Goal: Task Accomplishment & Management: Use online tool/utility

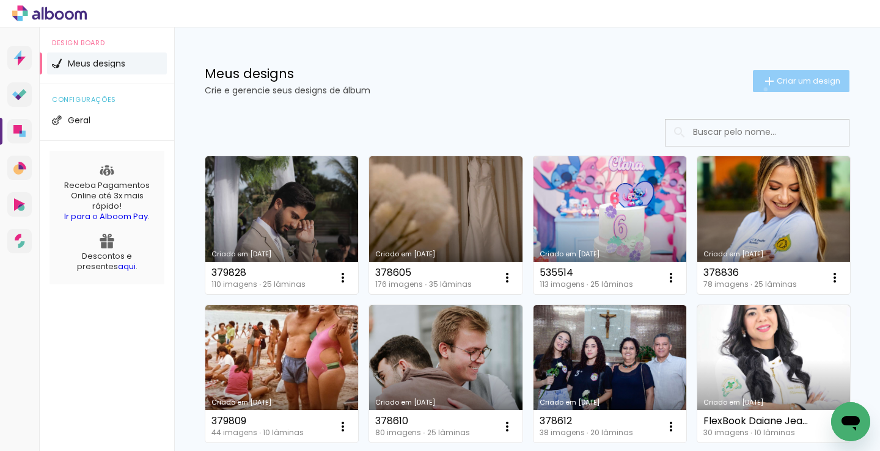
click at [754, 89] on paper-button "Criar um design" at bounding box center [801, 81] width 97 height 22
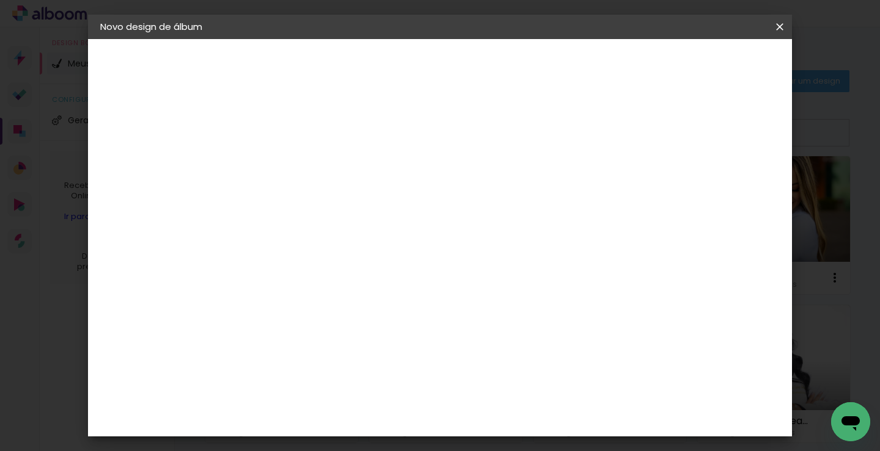
click at [300, 156] on input at bounding box center [300, 164] width 0 height 19
type input "379530"
type paper-input "379530"
click at [353, 76] on header "Informações Dê um título ao seu álbum. Avançar" at bounding box center [300, 75] width 106 height 73
click at [0, 0] on slot "Avançar" at bounding box center [0, 0] width 0 height 0
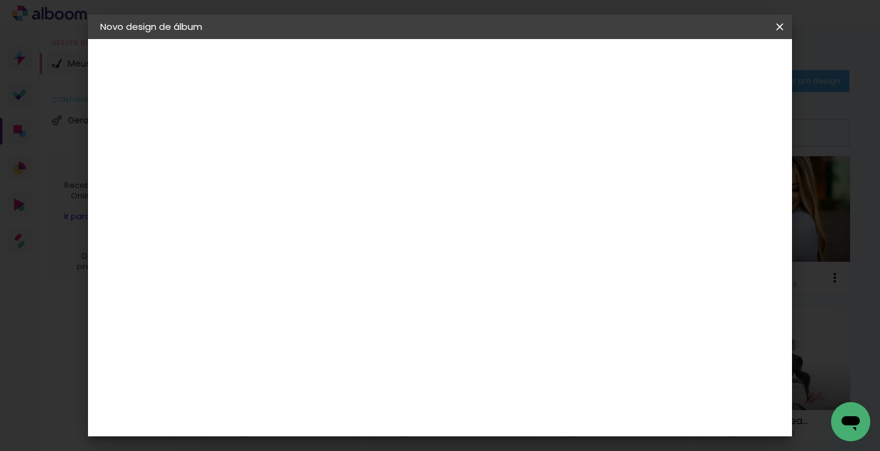
click at [367, 232] on input at bounding box center [330, 232] width 123 height 15
type input "luiz"
type paper-input "luiz"
click at [340, 281] on div "[PERSON_NAME]" at bounding box center [332, 276] width 81 height 10
click at [0, 0] on slot "Avançar" at bounding box center [0, 0] width 0 height 0
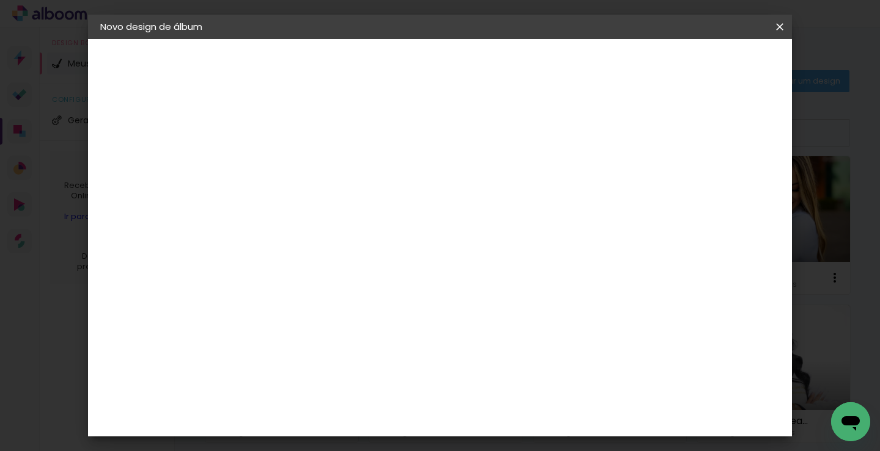
click at [348, 203] on input "text" at bounding box center [324, 212] width 48 height 19
click at [506, 205] on paper-item "Encadernados" at bounding box center [519, 203] width 244 height 24
type input "Encadernados"
click at [382, 321] on span "30 x 60" at bounding box center [354, 333] width 57 height 25
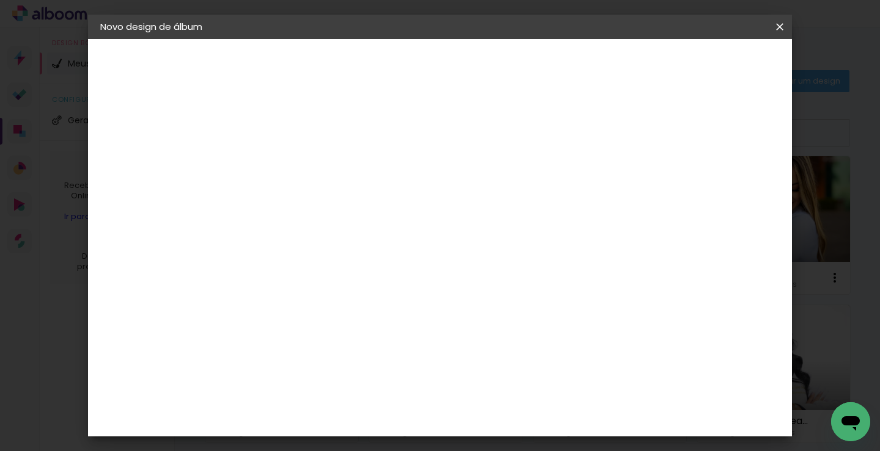
click at [0, 0] on slot "Avançar" at bounding box center [0, 0] width 0 height 0
click at [640, 66] on span "Iniciar design" at bounding box center [613, 64] width 56 height 9
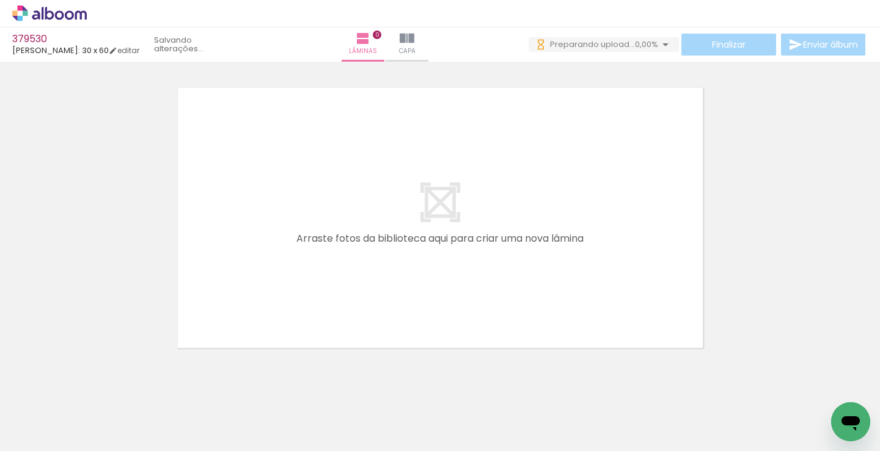
click at [55, 415] on input "Todas as fotos" at bounding box center [34, 414] width 46 height 10
click at [64, 411] on paper-item "Não utilizadas" at bounding box center [39, 411] width 63 height 10
type input "Não utilizadas"
drag, startPoint x: 110, startPoint y: 418, endPoint x: 378, endPoint y: 299, distance: 293.7
click at [378, 299] on quentale-workspace at bounding box center [440, 225] width 880 height 451
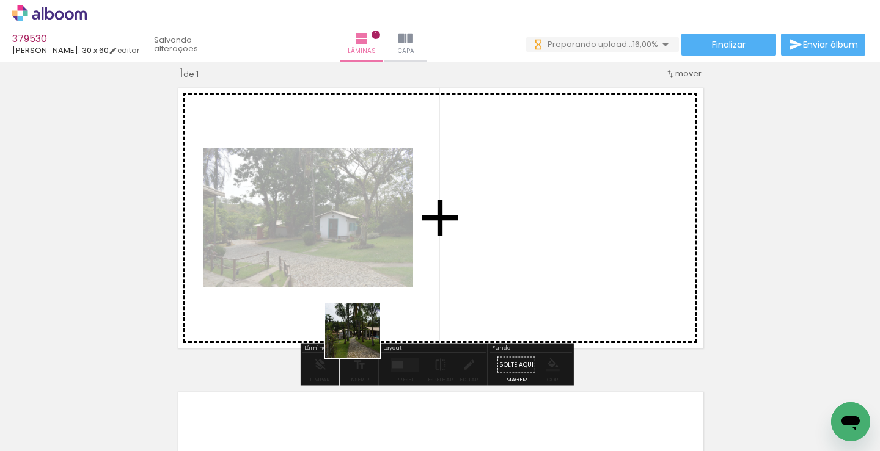
drag, startPoint x: 136, startPoint y: 420, endPoint x: 516, endPoint y: 195, distance: 441.8
click at [516, 195] on quentale-workspace at bounding box center [440, 225] width 880 height 451
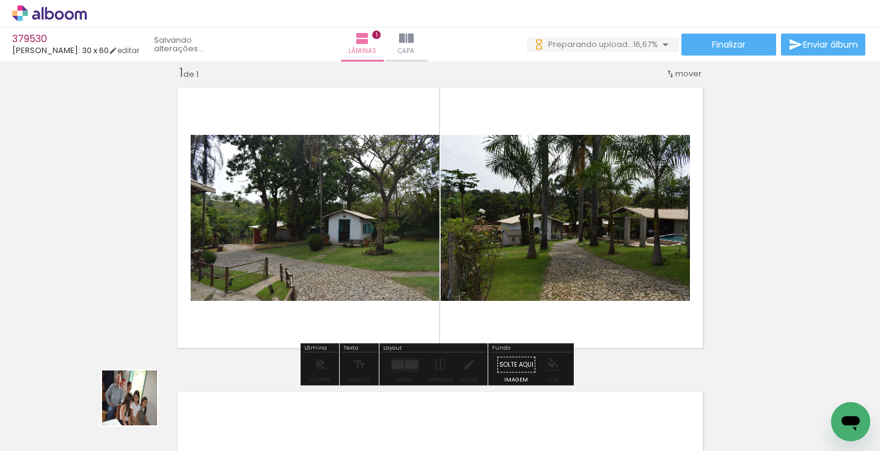
drag, startPoint x: 134, startPoint y: 415, endPoint x: 293, endPoint y: 218, distance: 252.8
click at [293, 218] on quentale-workspace at bounding box center [440, 225] width 880 height 451
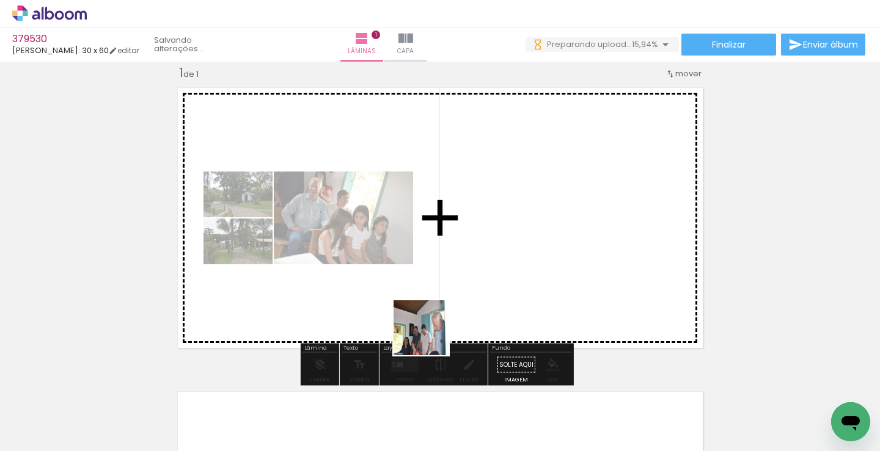
drag, startPoint x: 125, startPoint y: 422, endPoint x: 471, endPoint y: 321, distance: 360.6
click at [446, 332] on quentale-workspace at bounding box center [440, 225] width 880 height 451
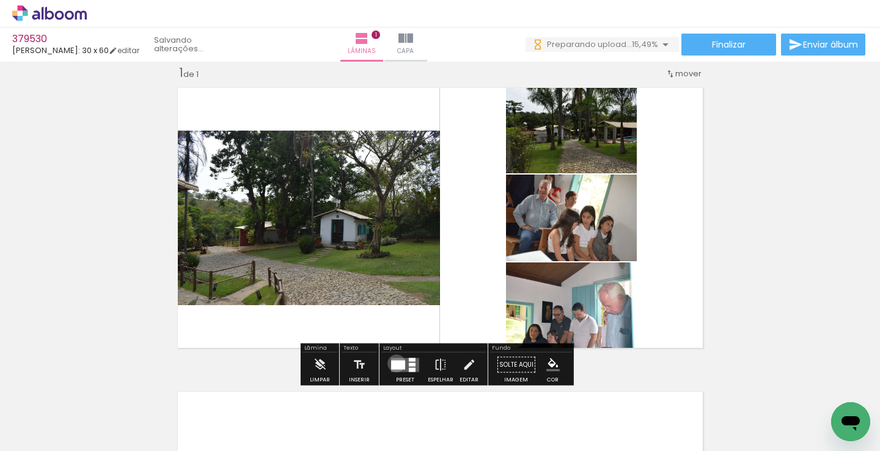
click at [393, 363] on div at bounding box center [398, 364] width 14 height 9
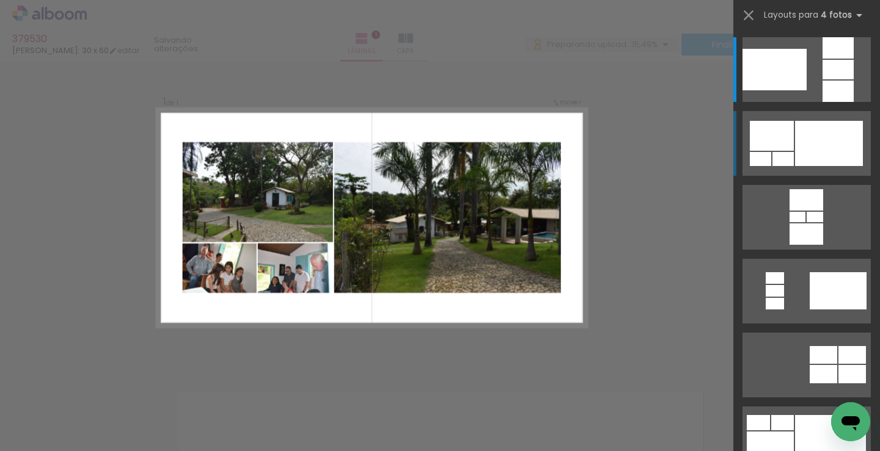
click at [798, 138] on div at bounding box center [829, 143] width 68 height 45
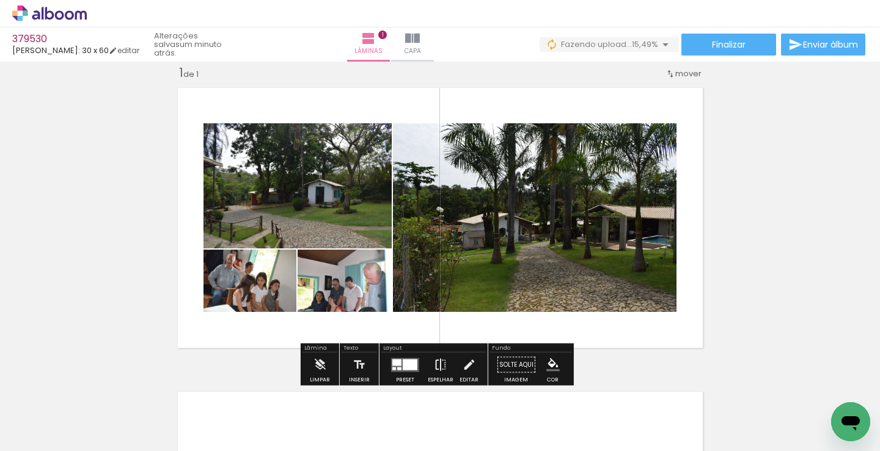
click at [434, 361] on iron-icon at bounding box center [440, 365] width 13 height 24
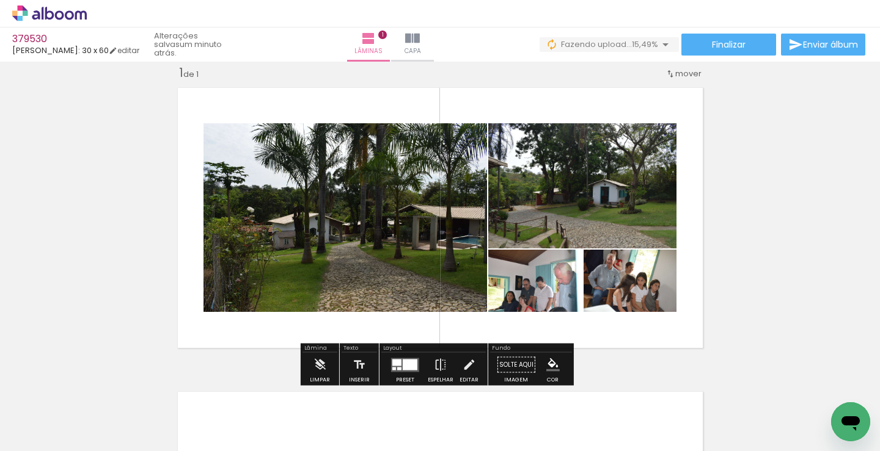
drag, startPoint x: 584, startPoint y: 219, endPoint x: 369, endPoint y: 218, distance: 215.0
click at [0, 0] on slot at bounding box center [0, 0] width 0 height 0
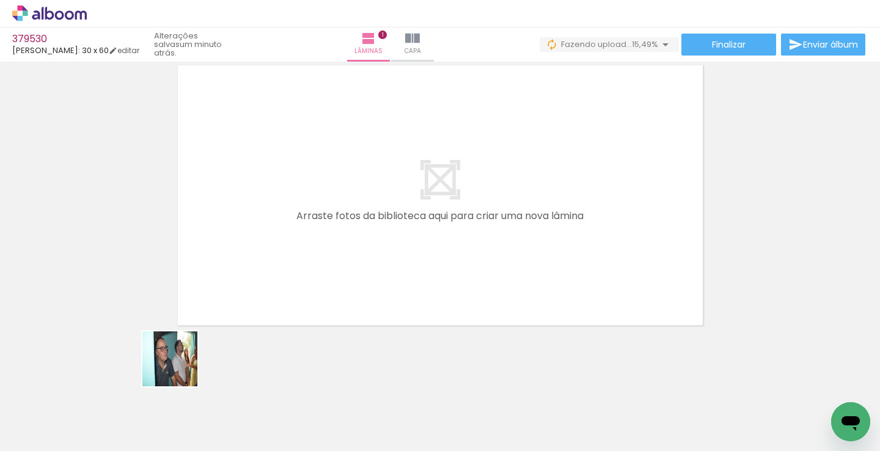
drag, startPoint x: 115, startPoint y: 420, endPoint x: 241, endPoint y: 321, distance: 160.1
click at [316, 184] on quentale-workspace at bounding box center [440, 225] width 880 height 451
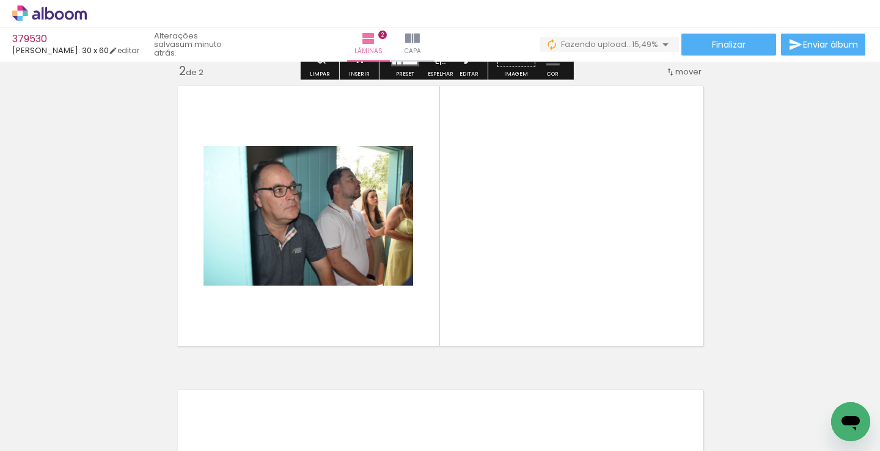
scroll to position [320, 0]
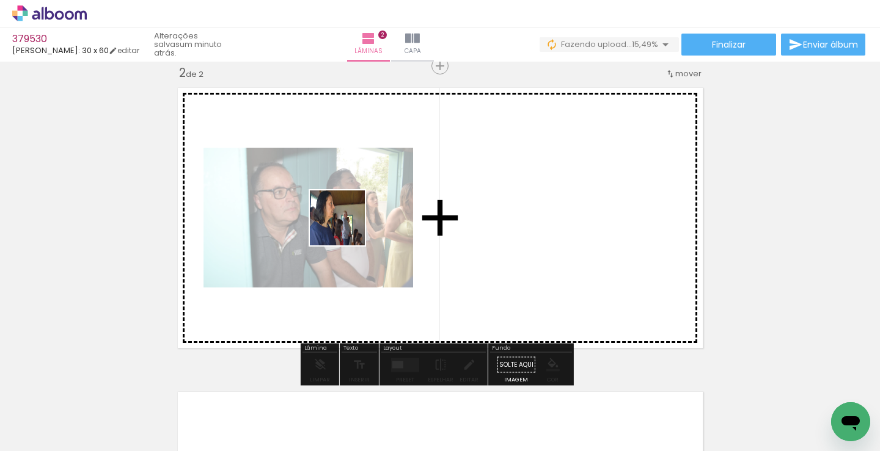
drag, startPoint x: 122, startPoint y: 410, endPoint x: 260, endPoint y: 300, distance: 177.0
click at [362, 199] on quentale-workspace at bounding box center [440, 225] width 880 height 451
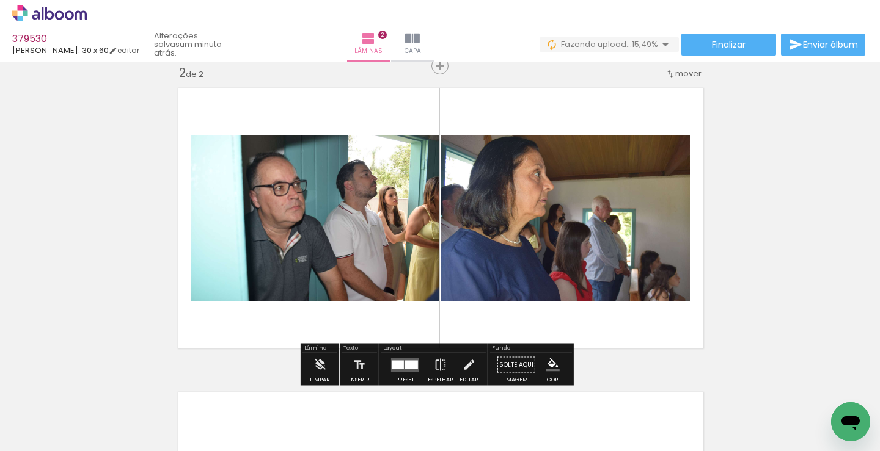
drag, startPoint x: 122, startPoint y: 411, endPoint x: 222, endPoint y: 307, distance: 144.3
click at [336, 215] on quentale-workspace at bounding box center [440, 225] width 880 height 451
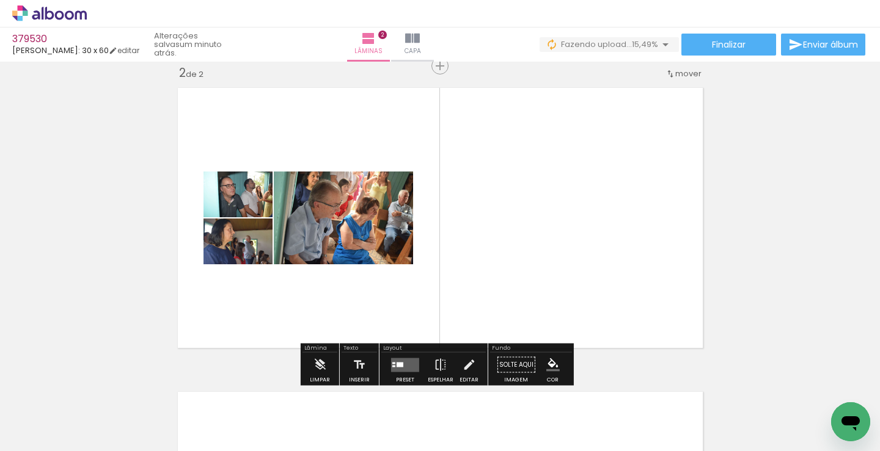
drag, startPoint x: 135, startPoint y: 417, endPoint x: 300, endPoint y: 177, distance: 291.3
click at [232, 266] on quentale-workspace at bounding box center [440, 225] width 880 height 451
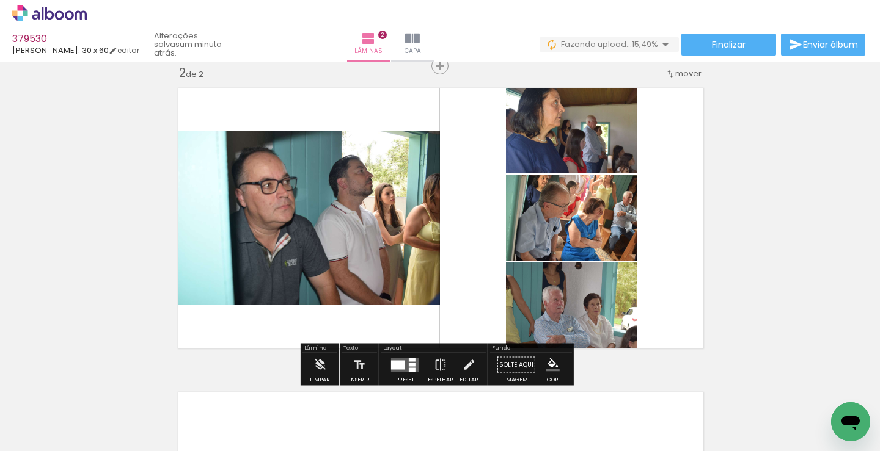
drag, startPoint x: 389, startPoint y: 363, endPoint x: 386, endPoint y: 344, distance: 19.7
click at [391, 362] on div at bounding box center [398, 364] width 14 height 9
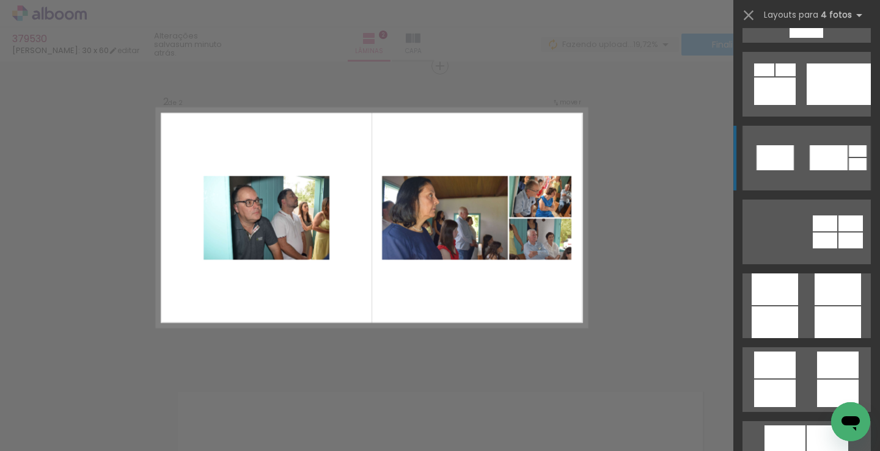
scroll to position [3360, 0]
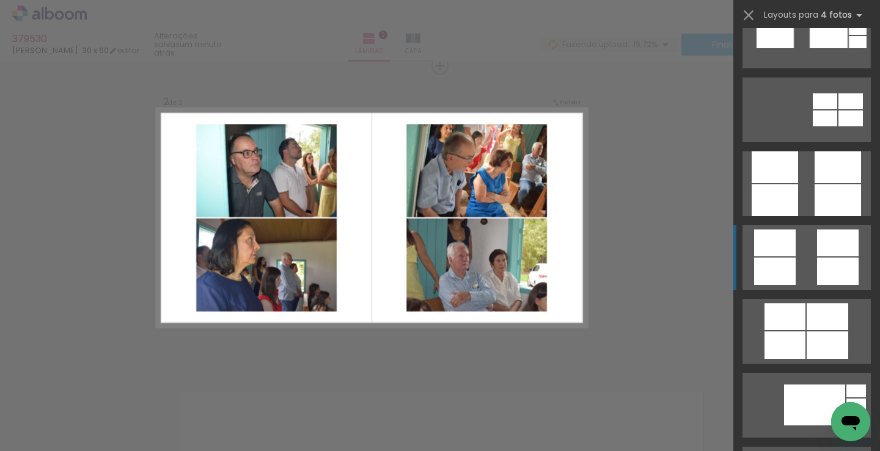
click at [817, 254] on div at bounding box center [838, 243] width 42 height 27
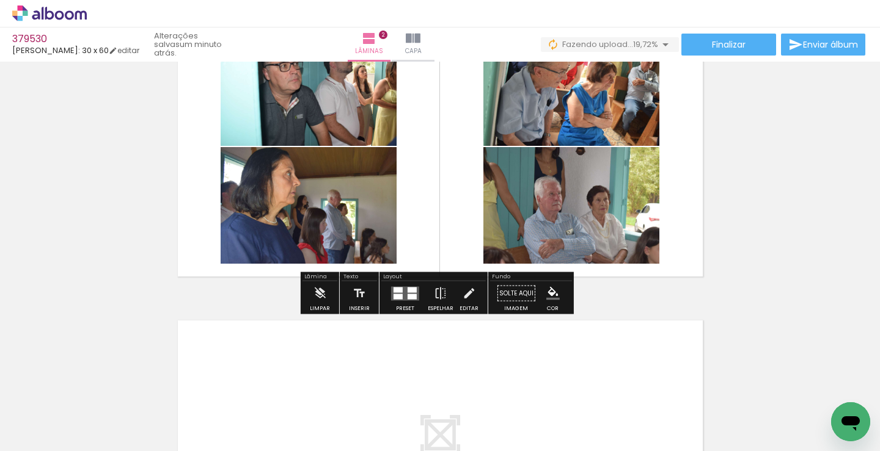
scroll to position [647, 0]
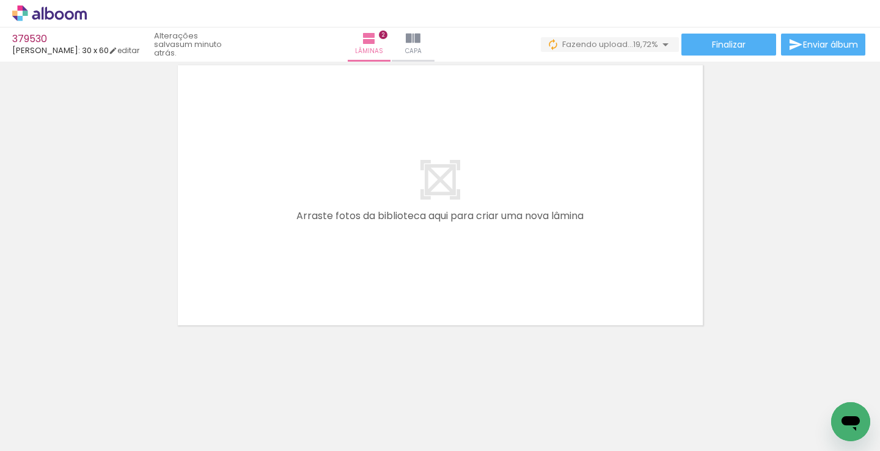
drag, startPoint x: 125, startPoint y: 420, endPoint x: 207, endPoint y: 387, distance: 88.8
click at [403, 192] on quentale-workspace at bounding box center [440, 225] width 880 height 451
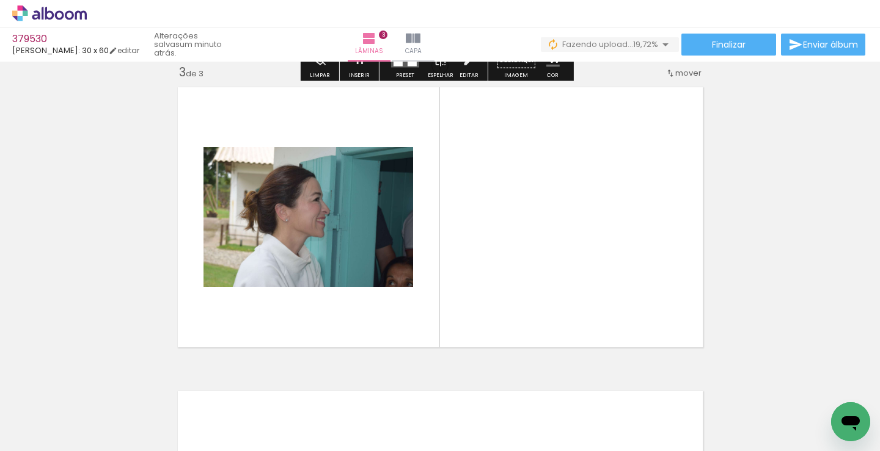
scroll to position [624, 0]
drag, startPoint x: 125, startPoint y: 427, endPoint x: 207, endPoint y: 336, distance: 122.4
click at [386, 221] on quentale-workspace at bounding box center [440, 225] width 880 height 451
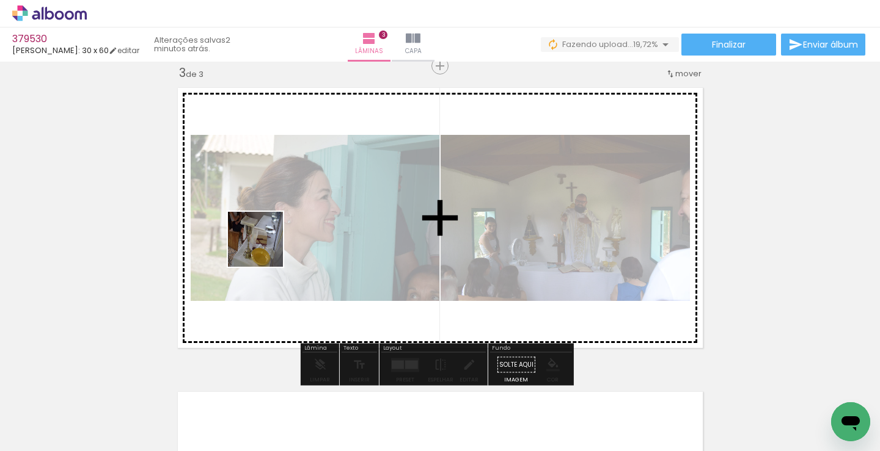
drag, startPoint x: 120, startPoint y: 407, endPoint x: 312, endPoint y: 188, distance: 292.2
click at [312, 188] on quentale-workspace at bounding box center [440, 225] width 880 height 451
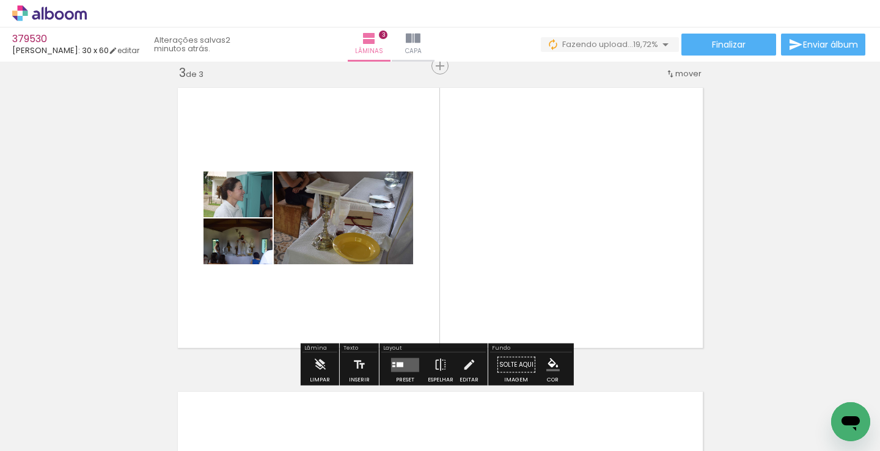
drag, startPoint x: 405, startPoint y: 370, endPoint x: 395, endPoint y: 338, distance: 33.4
click at [405, 368] on quentale-layouter at bounding box center [405, 365] width 28 height 14
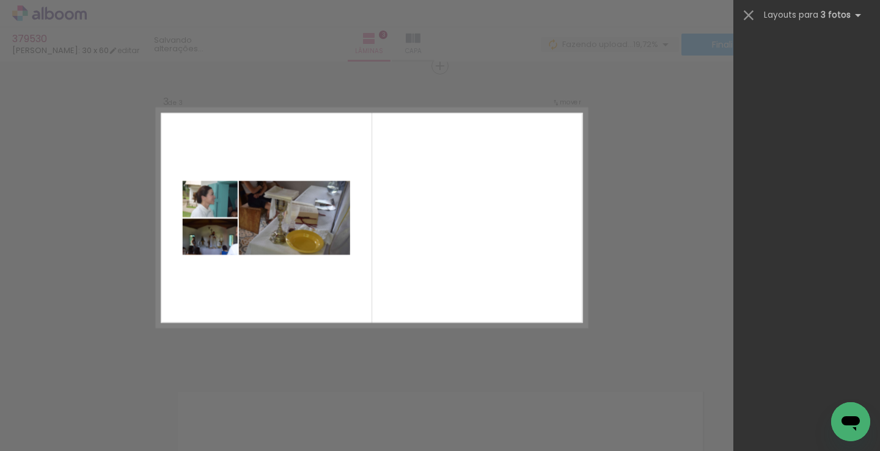
scroll to position [0, 0]
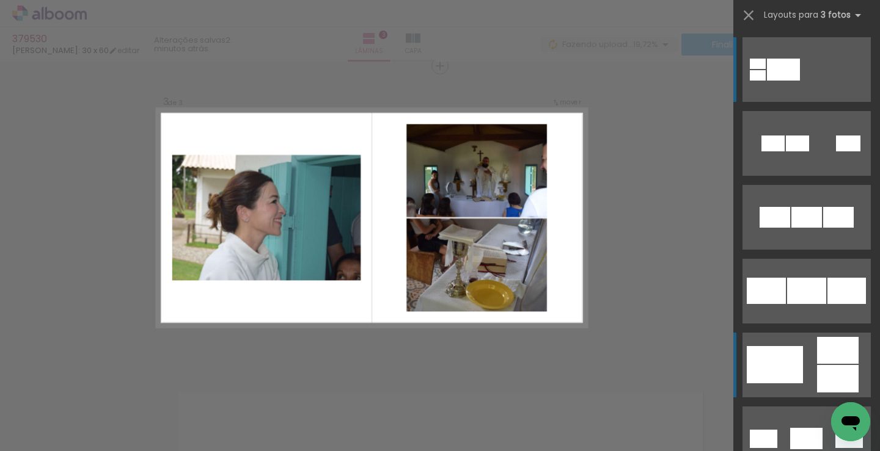
click at [788, 351] on div at bounding box center [775, 364] width 56 height 37
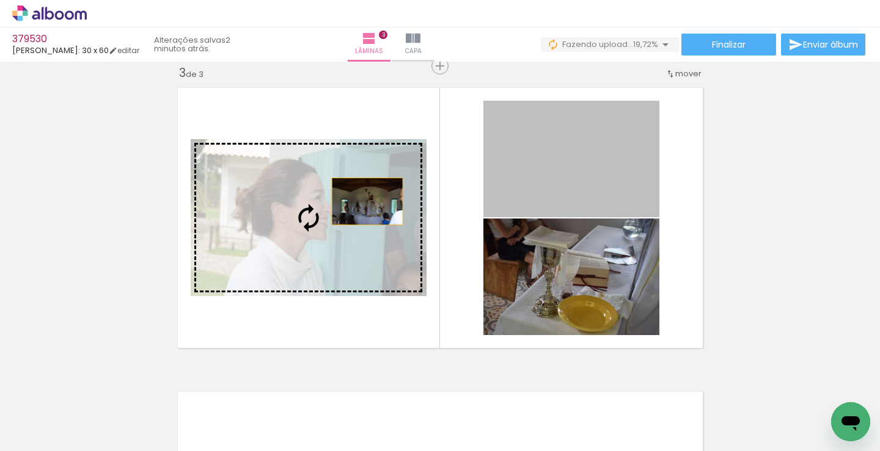
drag, startPoint x: 407, startPoint y: 188, endPoint x: 361, endPoint y: 202, distance: 48.3
click at [0, 0] on slot at bounding box center [0, 0] width 0 height 0
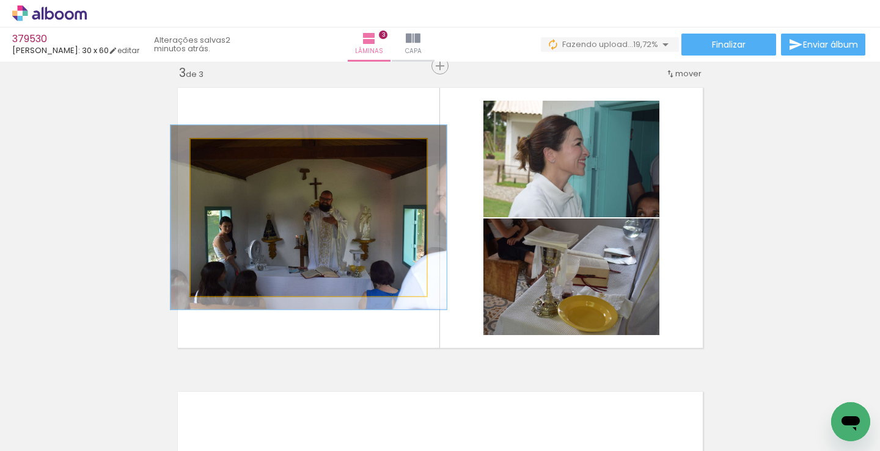
drag, startPoint x: 213, startPoint y: 156, endPoint x: 221, endPoint y: 156, distance: 7.3
type paper-slider "117"
click at [221, 156] on div at bounding box center [227, 152] width 20 height 20
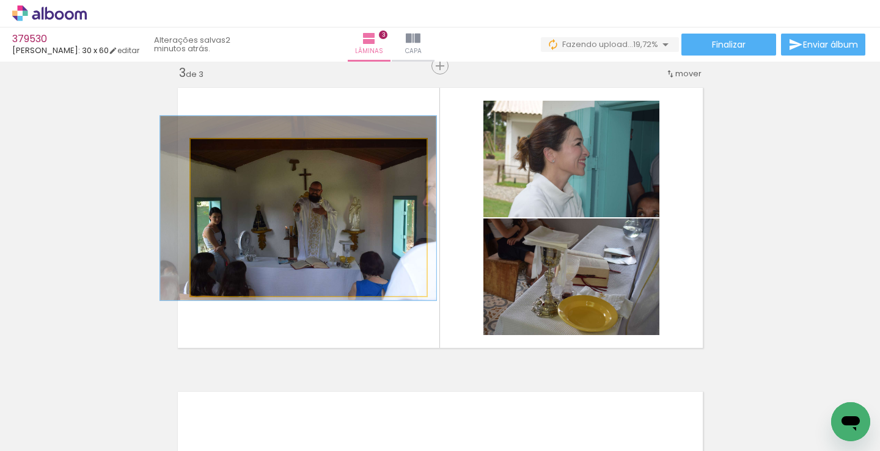
drag, startPoint x: 331, startPoint y: 249, endPoint x: 320, endPoint y: 240, distance: 13.9
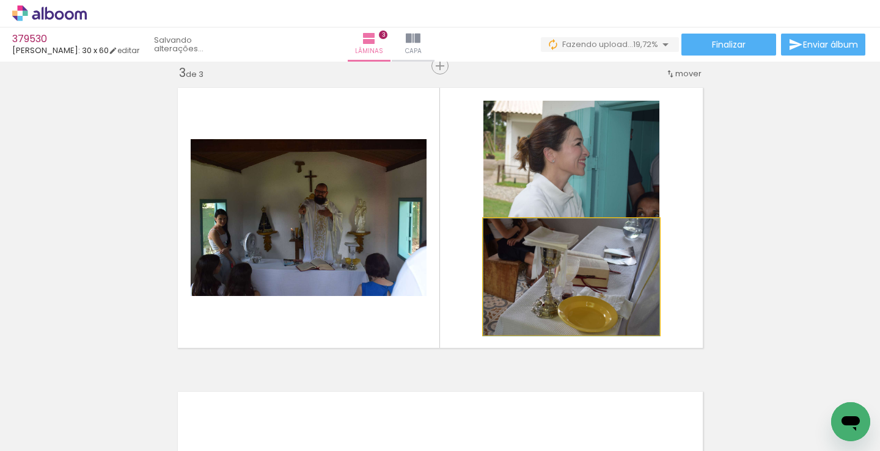
drag, startPoint x: 588, startPoint y: 309, endPoint x: 588, endPoint y: 318, distance: 9.8
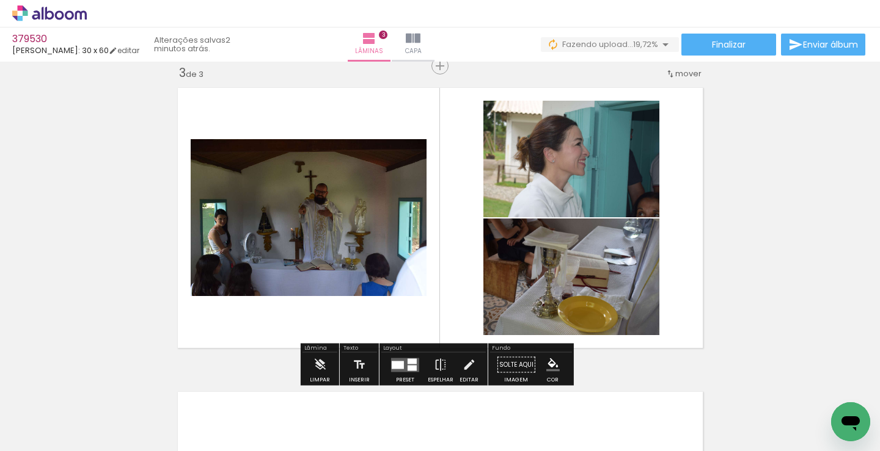
click at [756, 280] on div "Inserir lâmina 1 de 3 Inserir lâmina 2 de 3 Inserir lâmina 3 de 3" at bounding box center [440, 51] width 880 height 1218
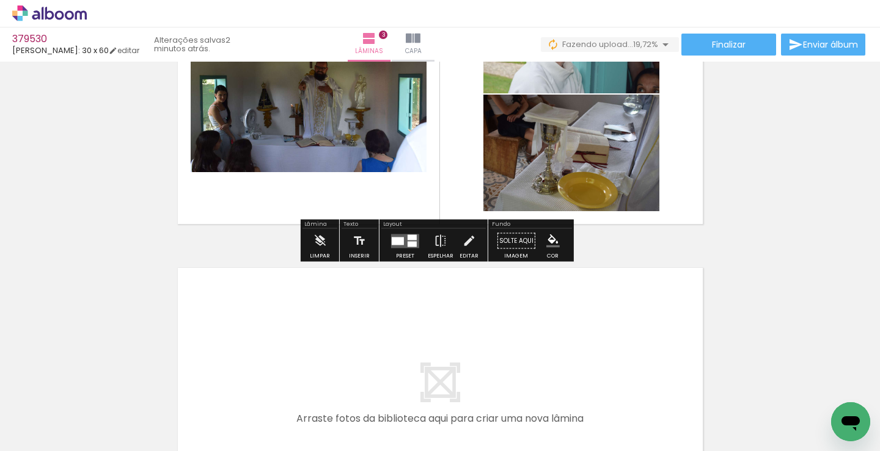
scroll to position [869, 0]
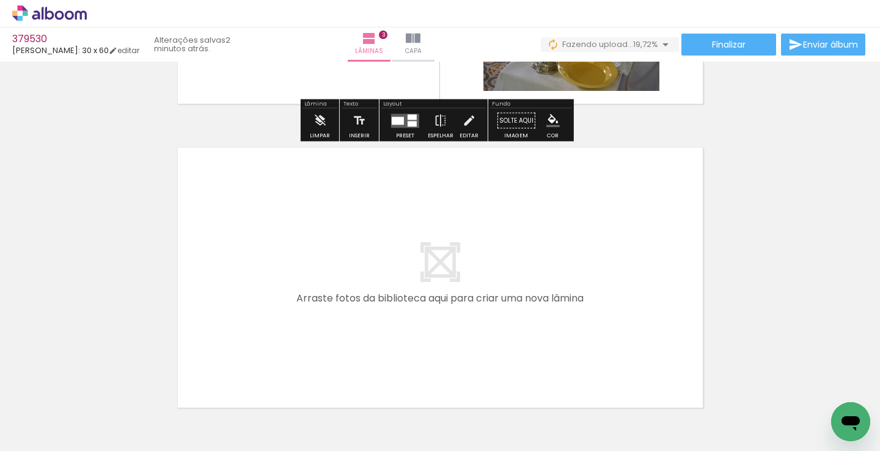
drag, startPoint x: 123, startPoint y: 414, endPoint x: 327, endPoint y: 268, distance: 251.3
click at [327, 268] on quentale-workspace at bounding box center [440, 225] width 880 height 451
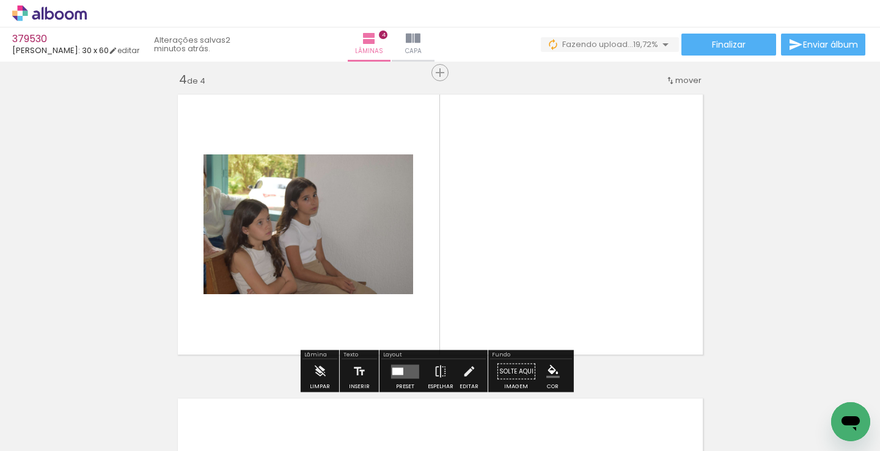
scroll to position [929, 0]
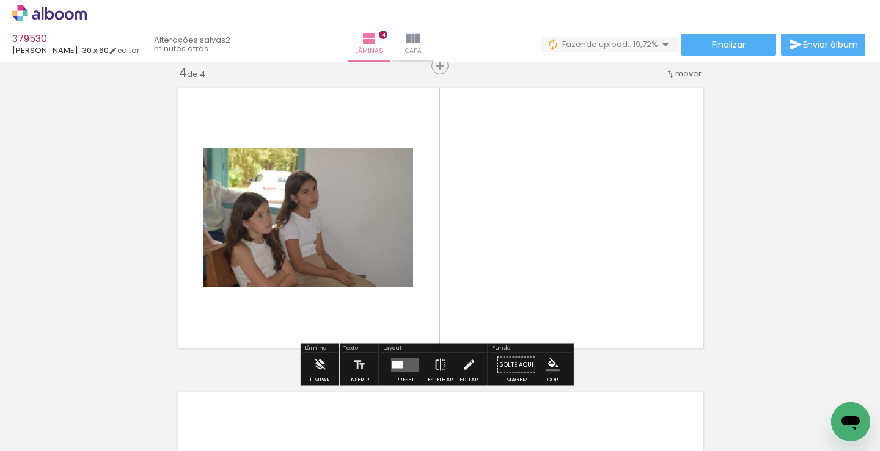
drag, startPoint x: 120, startPoint y: 441, endPoint x: 125, endPoint y: 425, distance: 16.8
click at [126, 432] on quentale-thumb at bounding box center [122, 410] width 68 height 70
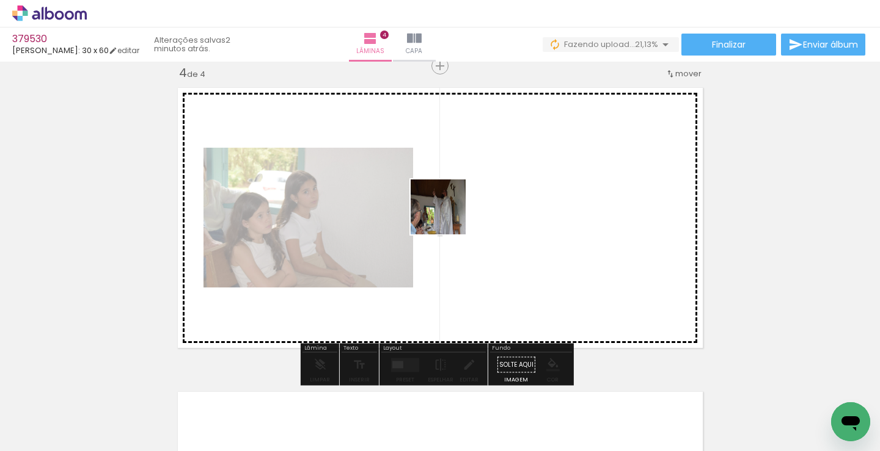
drag, startPoint x: 126, startPoint y: 422, endPoint x: 253, endPoint y: 358, distance: 142.1
click at [451, 214] on quentale-workspace at bounding box center [440, 225] width 880 height 451
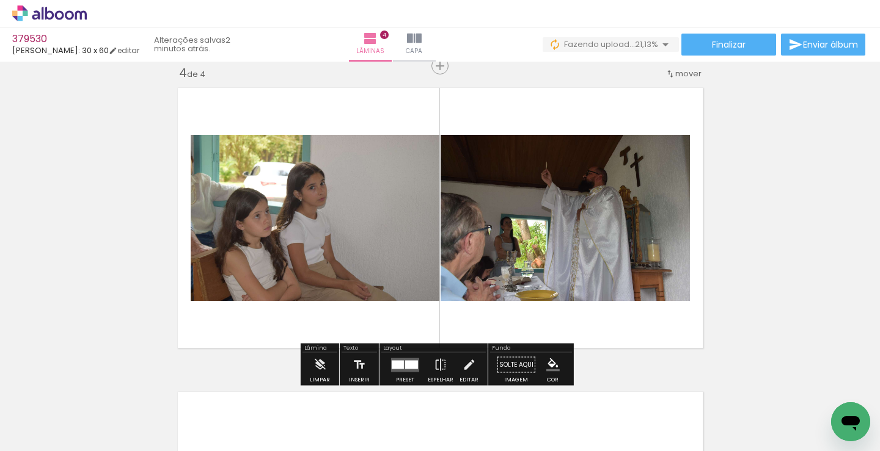
drag, startPoint x: 112, startPoint y: 420, endPoint x: 283, endPoint y: 285, distance: 217.4
click at [338, 217] on quentale-workspace at bounding box center [440, 225] width 880 height 451
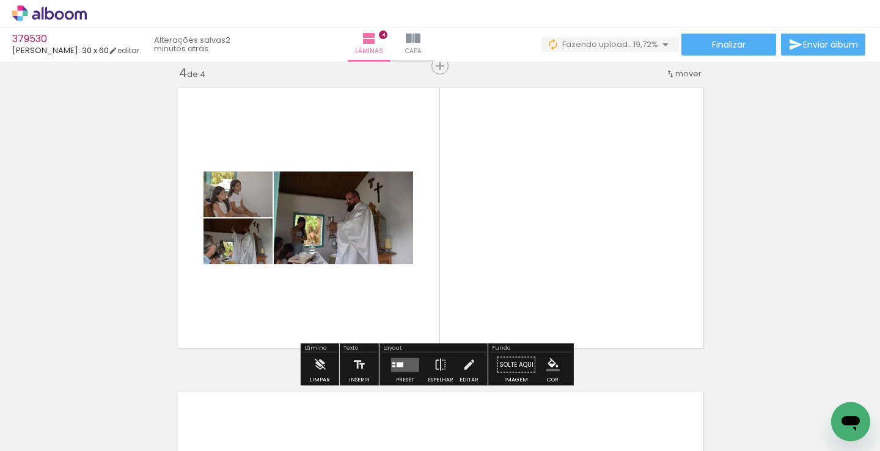
drag, startPoint x: 403, startPoint y: 365, endPoint x: 392, endPoint y: 334, distance: 32.3
click at [404, 356] on div at bounding box center [405, 365] width 33 height 24
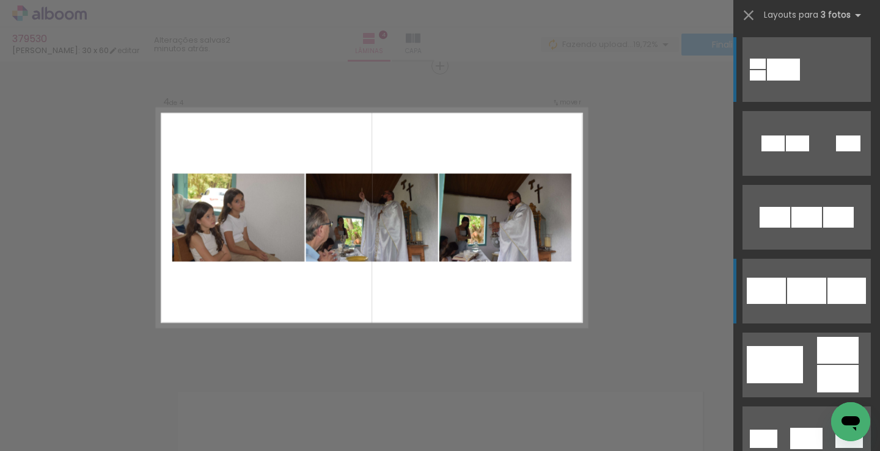
scroll to position [183, 0]
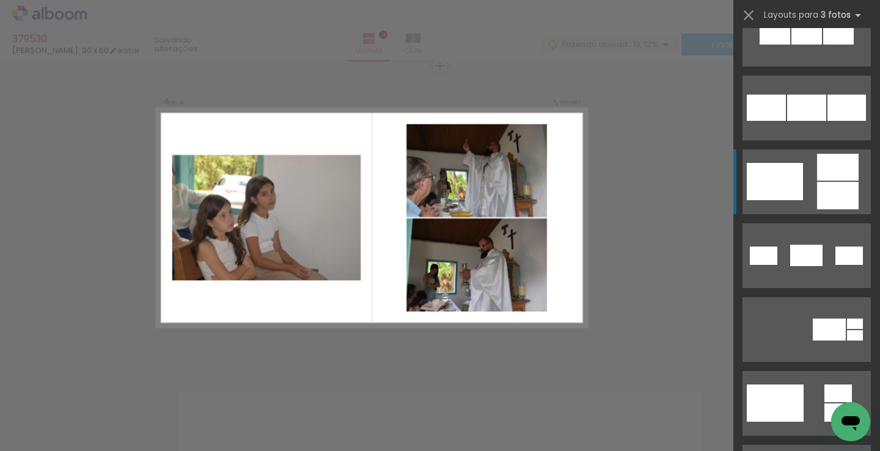
click at [817, 189] on div at bounding box center [838, 195] width 42 height 27
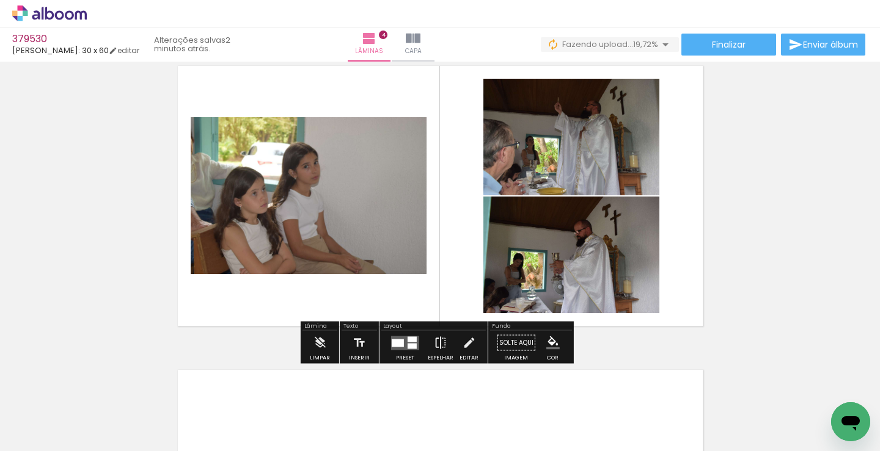
scroll to position [990, 0]
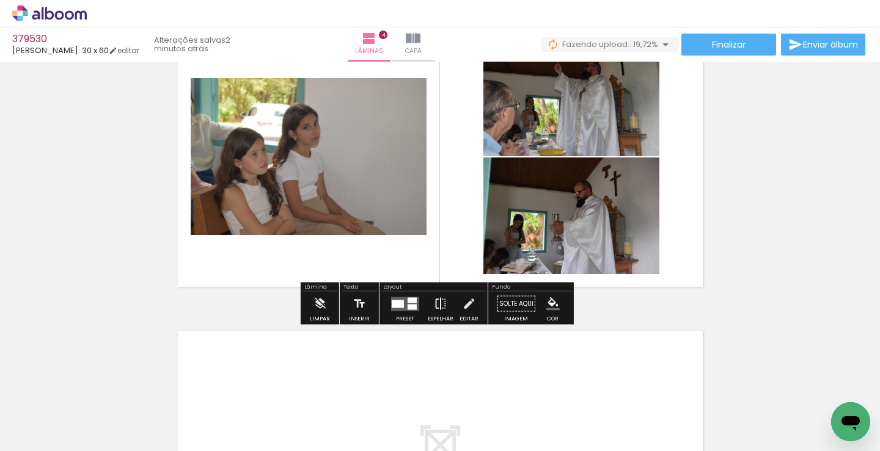
click at [434, 303] on iron-icon at bounding box center [440, 304] width 13 height 24
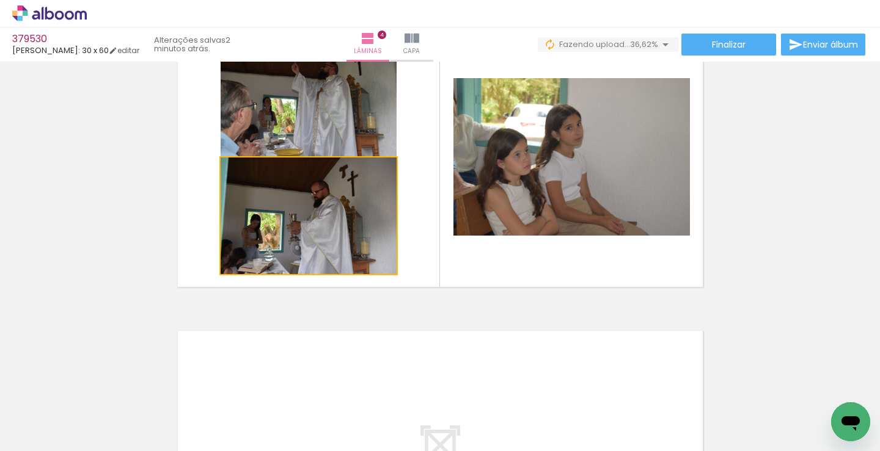
drag, startPoint x: 318, startPoint y: 213, endPoint x: 583, endPoint y: 163, distance: 269.9
click at [0, 0] on slot at bounding box center [0, 0] width 0 height 0
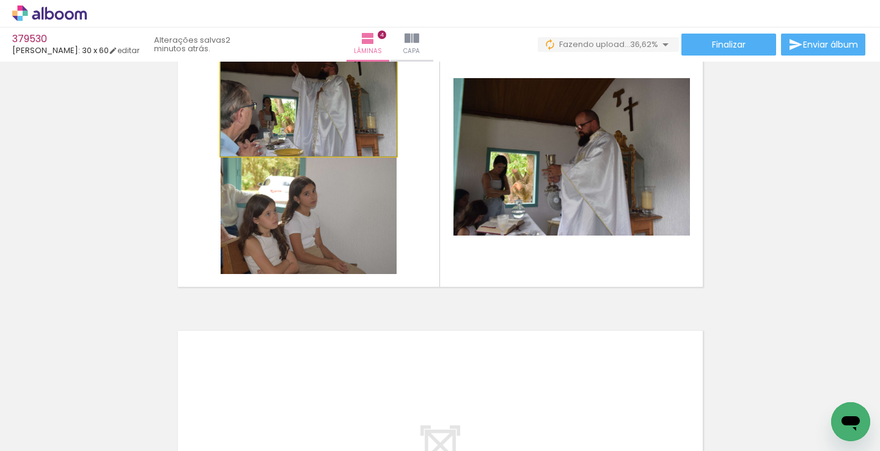
click at [342, 103] on quentale-photo at bounding box center [309, 98] width 176 height 117
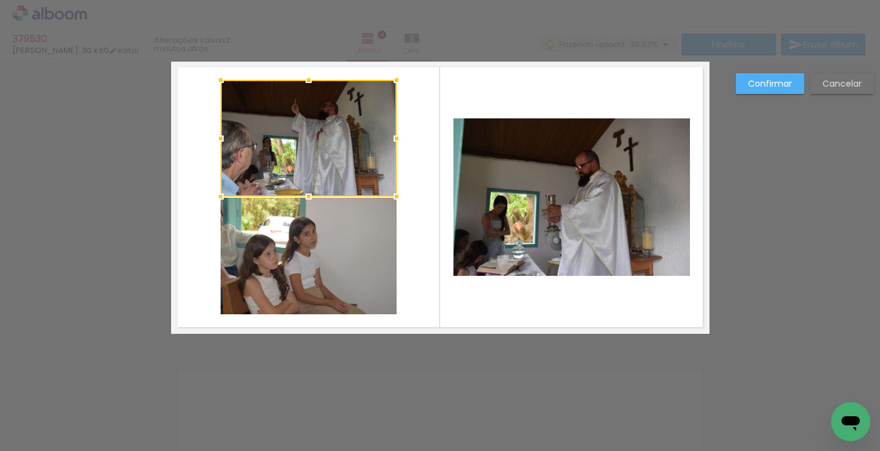
scroll to position [929, 0]
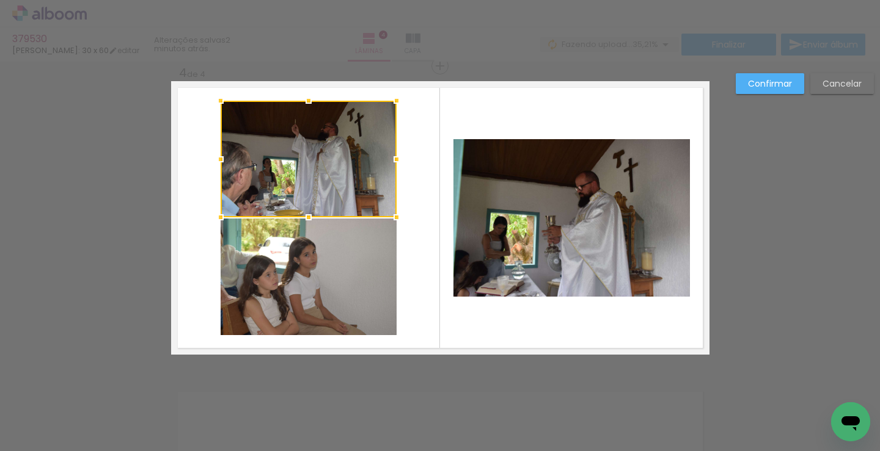
click at [0, 0] on slot "Confirmar" at bounding box center [0, 0] width 0 height 0
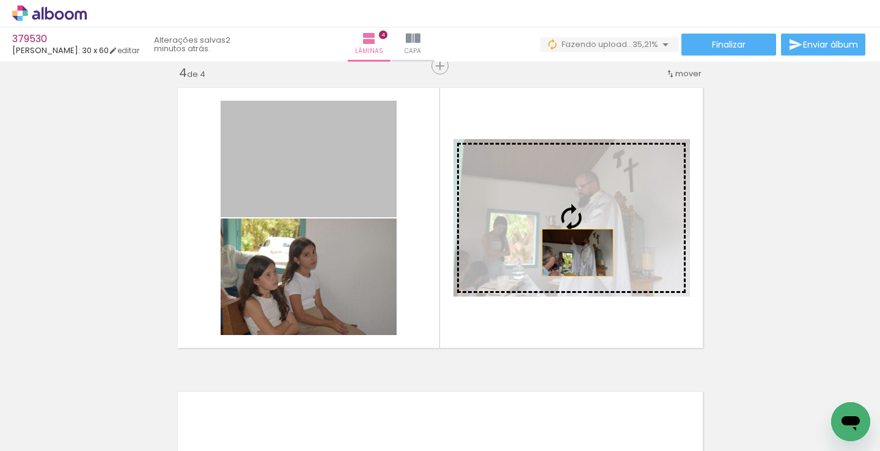
drag, startPoint x: 325, startPoint y: 169, endPoint x: 598, endPoint y: 258, distance: 287.3
click at [0, 0] on slot at bounding box center [0, 0] width 0 height 0
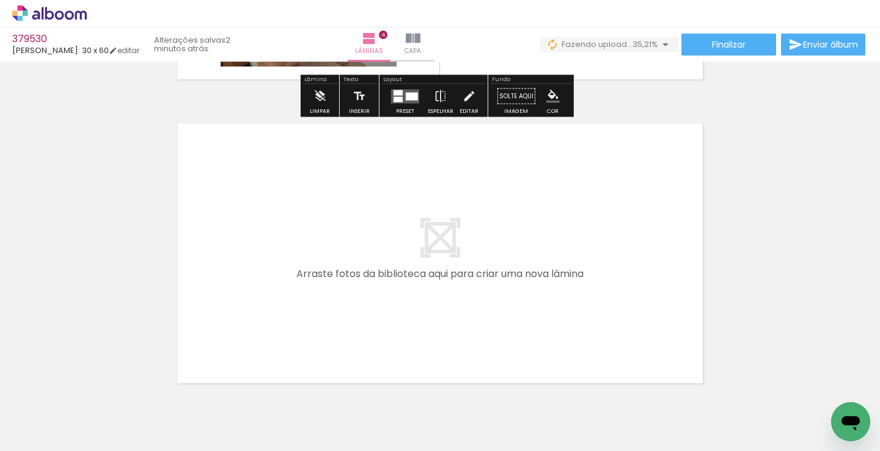
scroll to position [1234, 0]
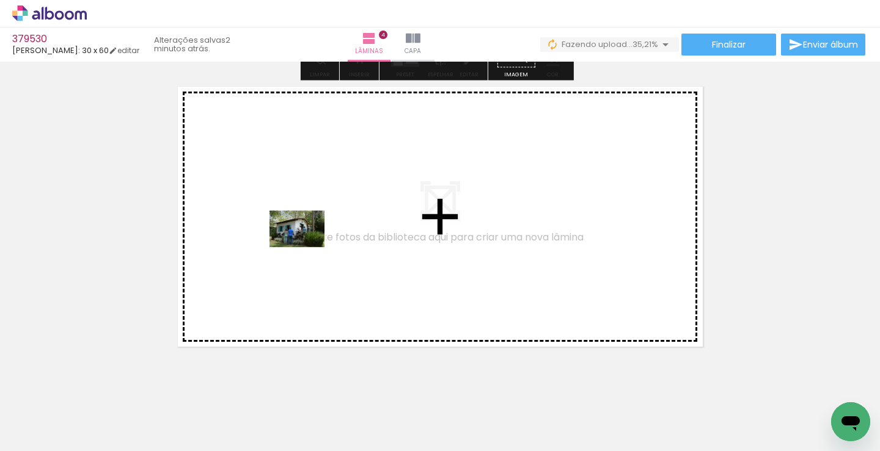
drag, startPoint x: 111, startPoint y: 410, endPoint x: 317, endPoint y: 237, distance: 269.3
click at [317, 237] on quentale-workspace at bounding box center [440, 225] width 880 height 451
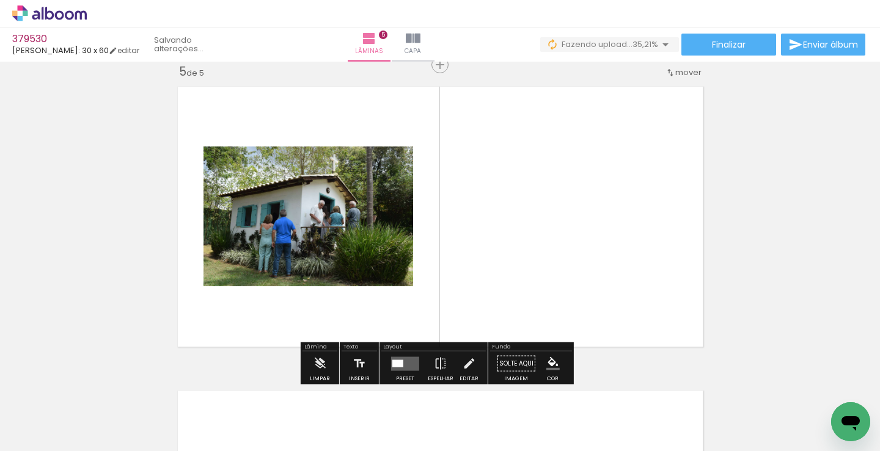
scroll to position [1233, 0]
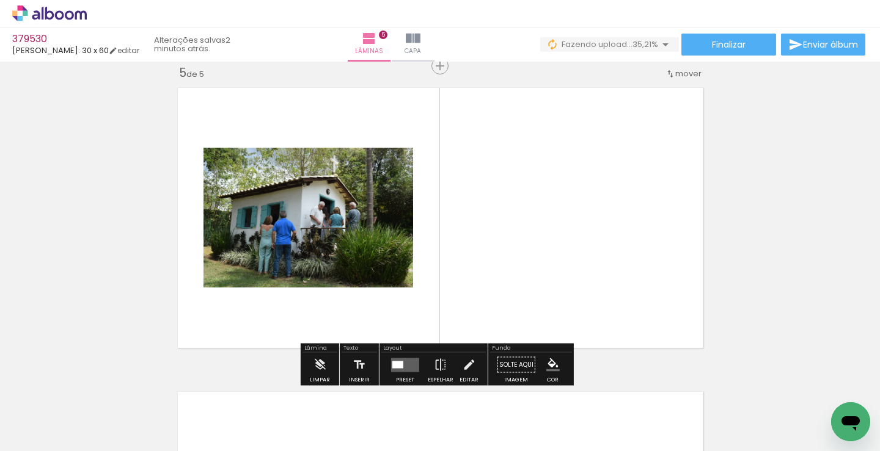
drag, startPoint x: 133, startPoint y: 417, endPoint x: 227, endPoint y: 359, distance: 111.4
click at [414, 243] on quentale-workspace at bounding box center [440, 225] width 880 height 451
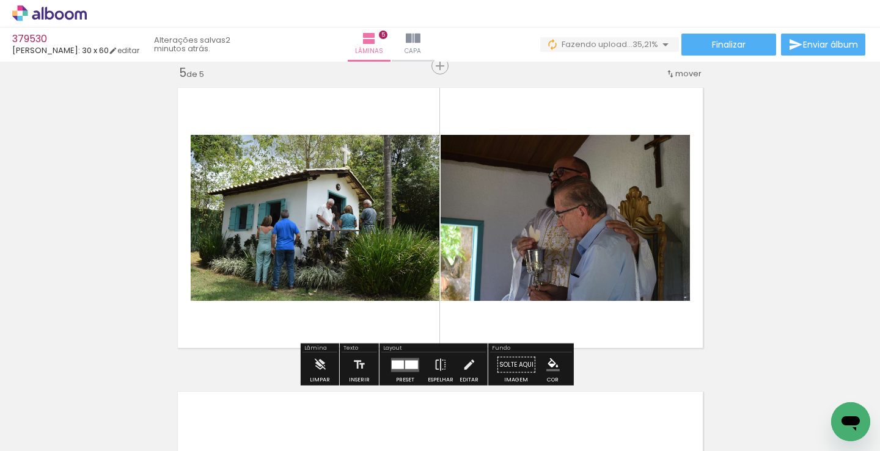
drag, startPoint x: 196, startPoint y: 357, endPoint x: 337, endPoint y: 272, distance: 164.4
click at [364, 226] on quentale-workspace at bounding box center [440, 225] width 880 height 451
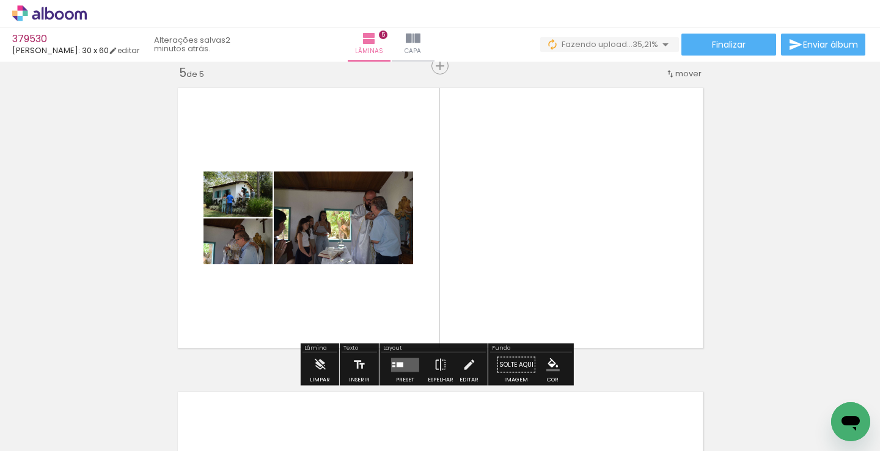
drag, startPoint x: 267, startPoint y: 360, endPoint x: 450, endPoint y: 244, distance: 216.1
click at [437, 254] on quentale-workspace at bounding box center [440, 225] width 880 height 451
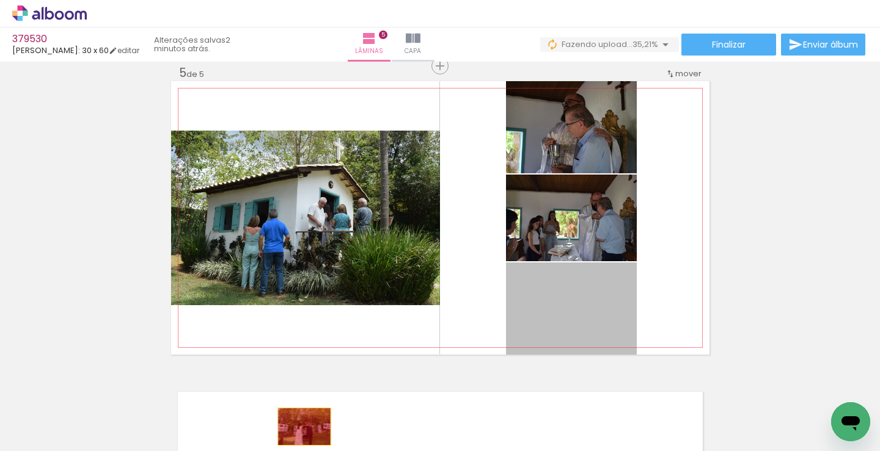
drag, startPoint x: 569, startPoint y: 286, endPoint x: 299, endPoint y: 427, distance: 304.1
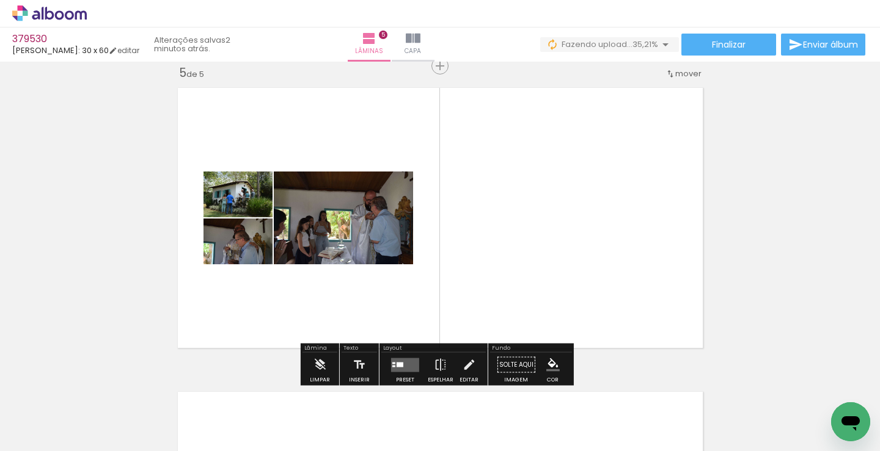
click at [396, 365] on div at bounding box center [399, 364] width 7 height 5
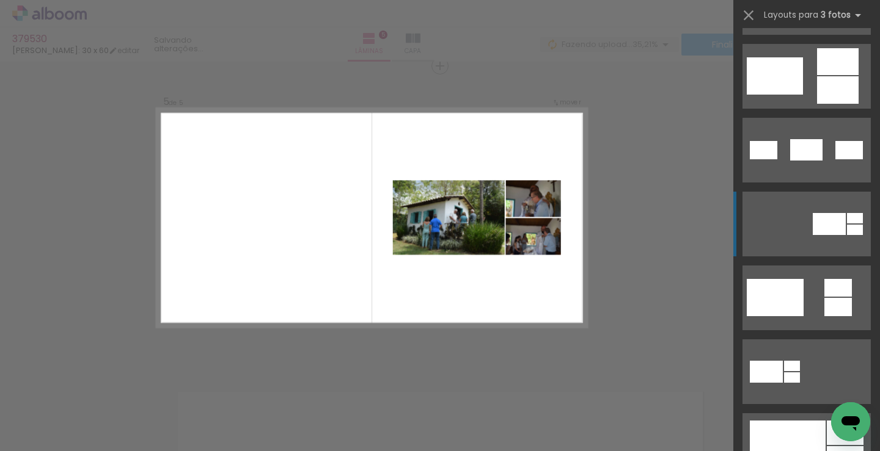
scroll to position [305, 0]
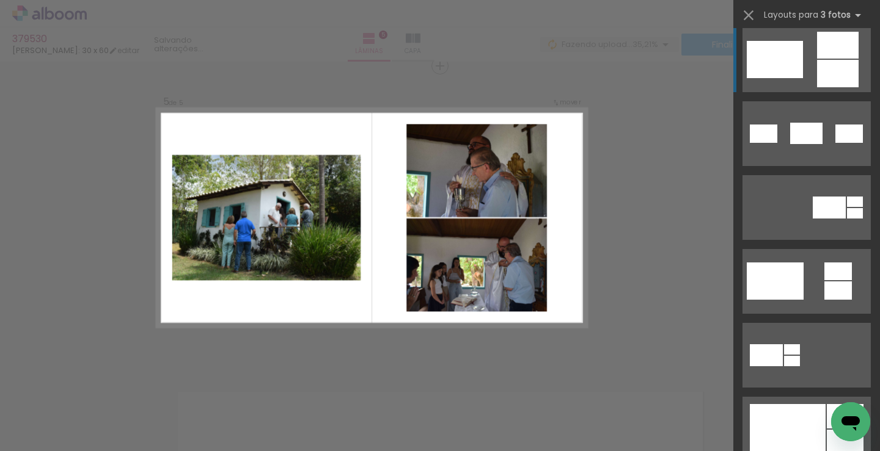
click at [800, 67] on quentale-layouter at bounding box center [806, 59] width 128 height 65
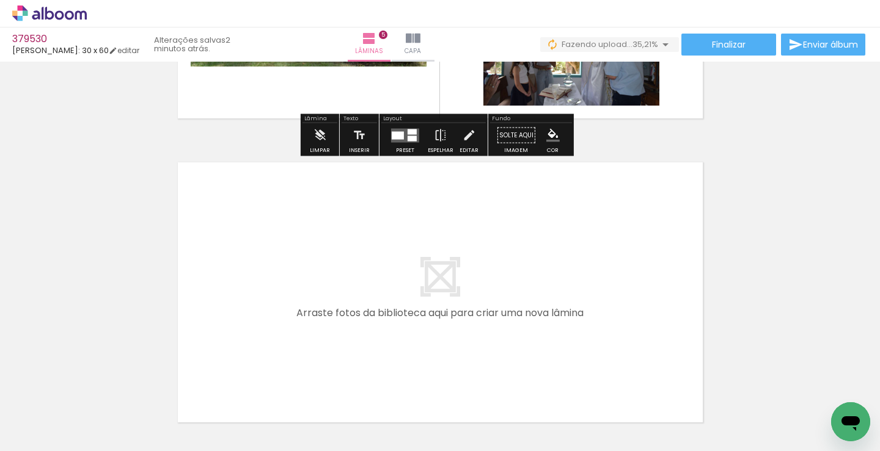
scroll to position [1560, 0]
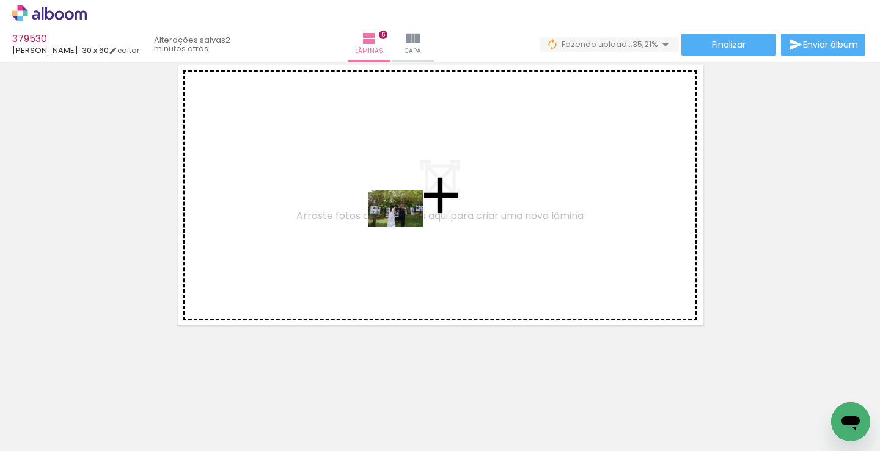
drag, startPoint x: 133, startPoint y: 406, endPoint x: 404, endPoint y: 227, distance: 325.0
click at [404, 227] on quentale-workspace at bounding box center [440, 225] width 880 height 451
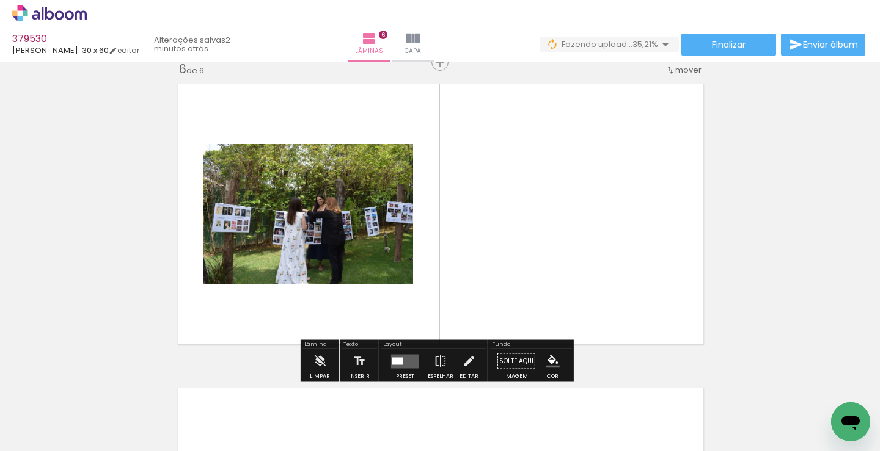
scroll to position [1537, 0]
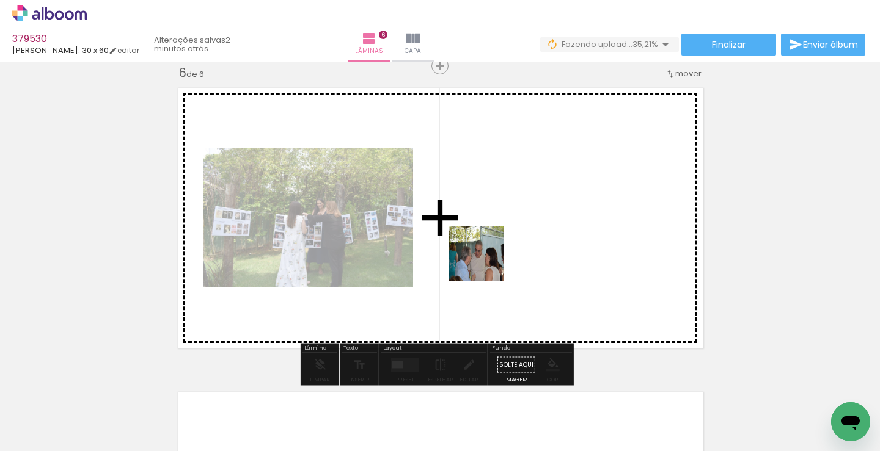
drag, startPoint x: 129, startPoint y: 418, endPoint x: 552, endPoint y: 219, distance: 467.6
click at [552, 219] on quentale-workspace at bounding box center [440, 225] width 880 height 451
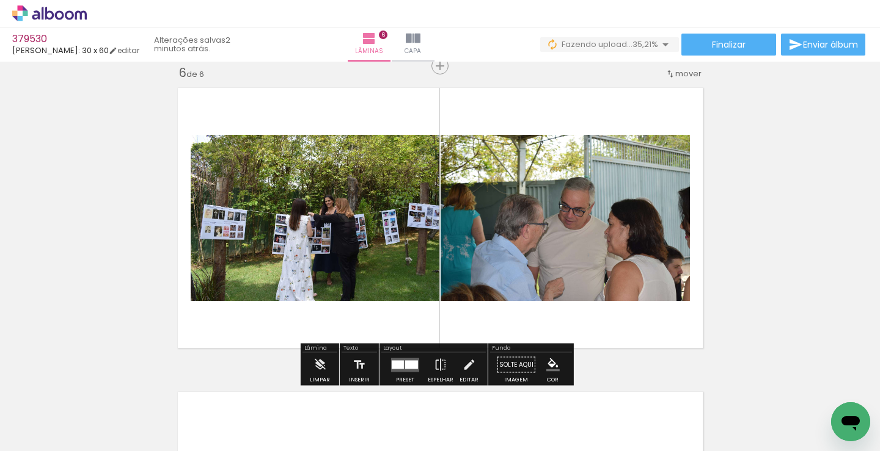
drag, startPoint x: 126, startPoint y: 417, endPoint x: 369, endPoint y: 170, distance: 346.5
click at [381, 126] on quentale-workspace at bounding box center [440, 225] width 880 height 451
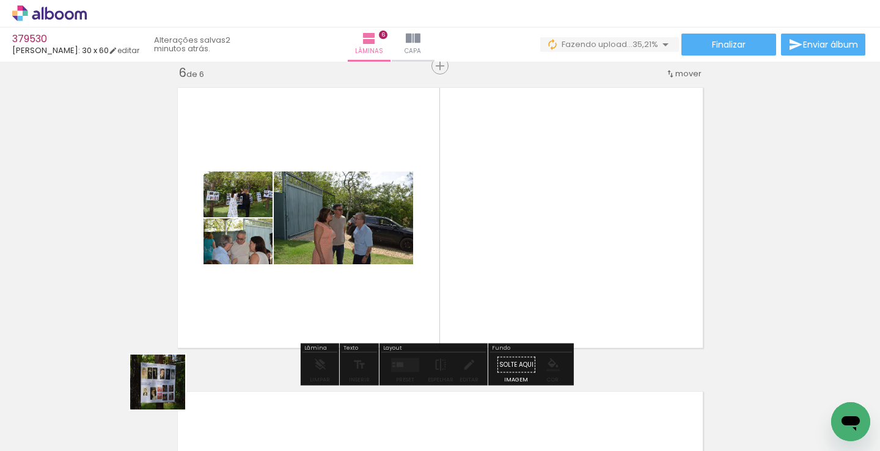
drag, startPoint x: 134, startPoint y: 421, endPoint x: 443, endPoint y: 194, distance: 382.8
click at [410, 208] on quentale-workspace at bounding box center [440, 225] width 880 height 451
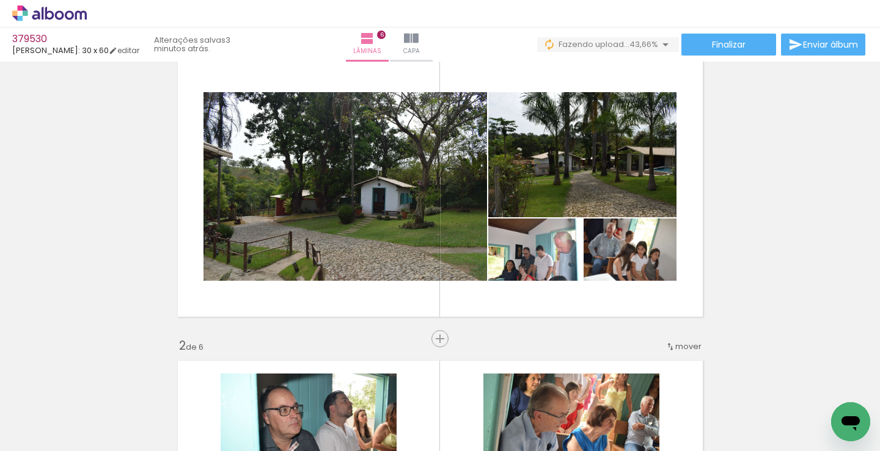
scroll to position [0, 0]
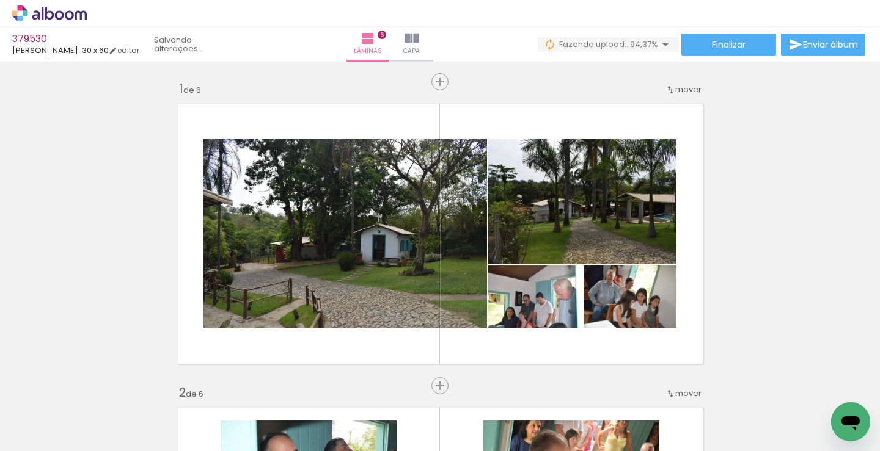
scroll to position [305, 0]
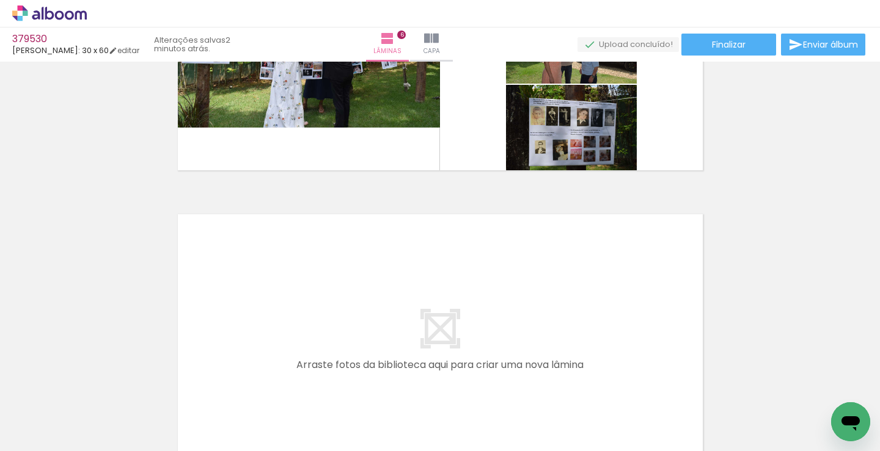
scroll to position [1588, 0]
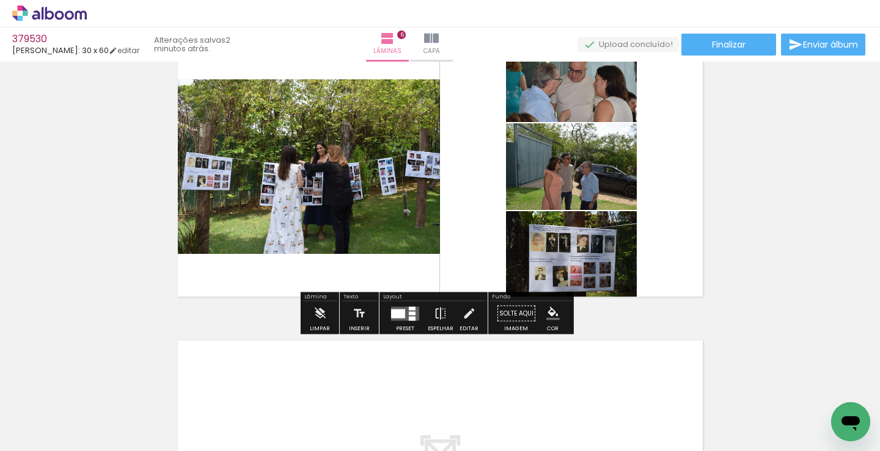
click at [409, 316] on div at bounding box center [412, 318] width 7 height 4
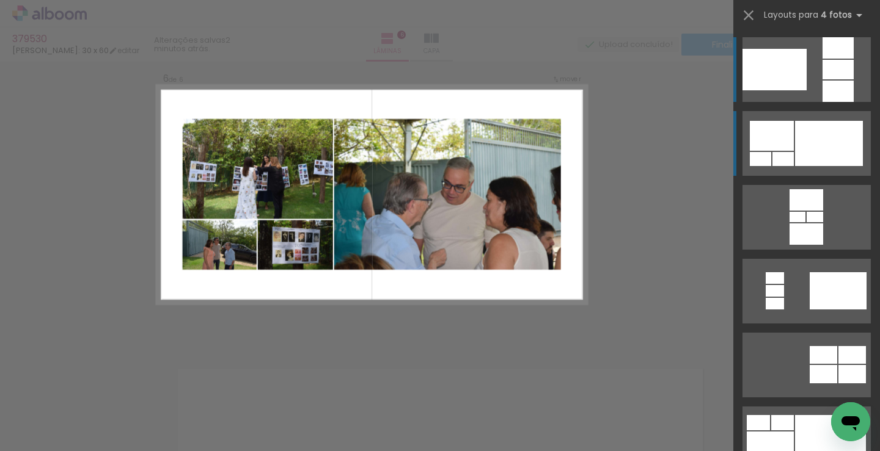
scroll to position [1537, 0]
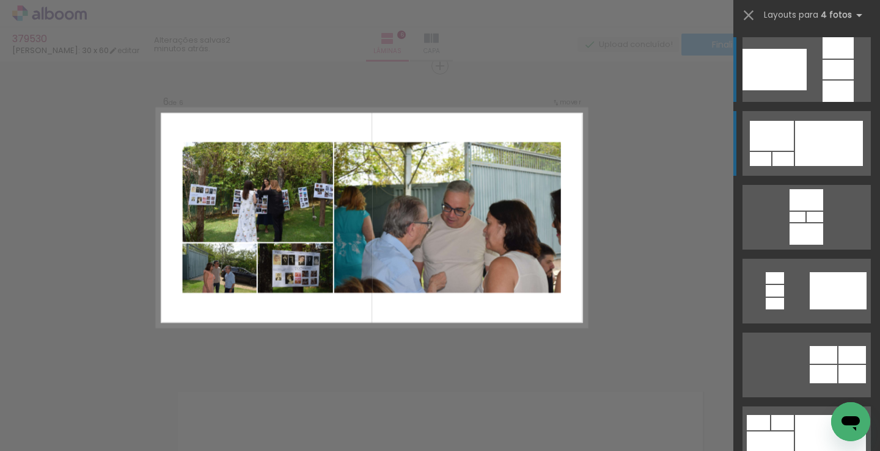
click at [831, 141] on div at bounding box center [829, 143] width 68 height 45
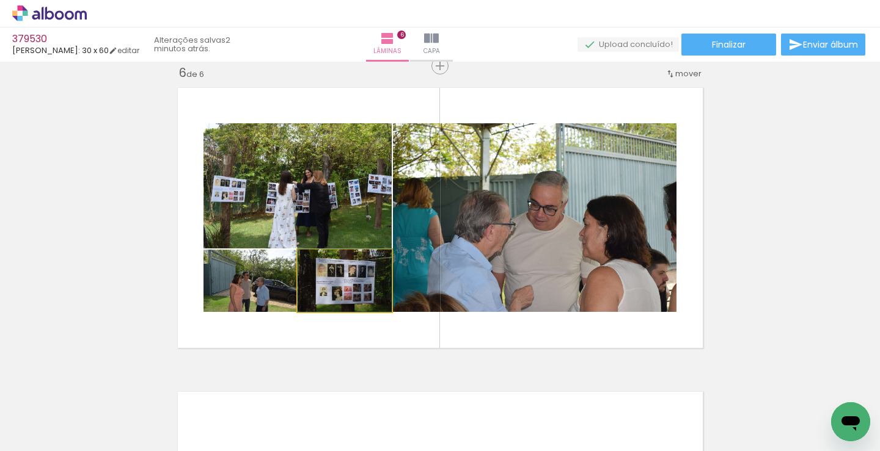
drag, startPoint x: 360, startPoint y: 284, endPoint x: 618, endPoint y: 208, distance: 268.1
click at [0, 0] on slot at bounding box center [0, 0] width 0 height 0
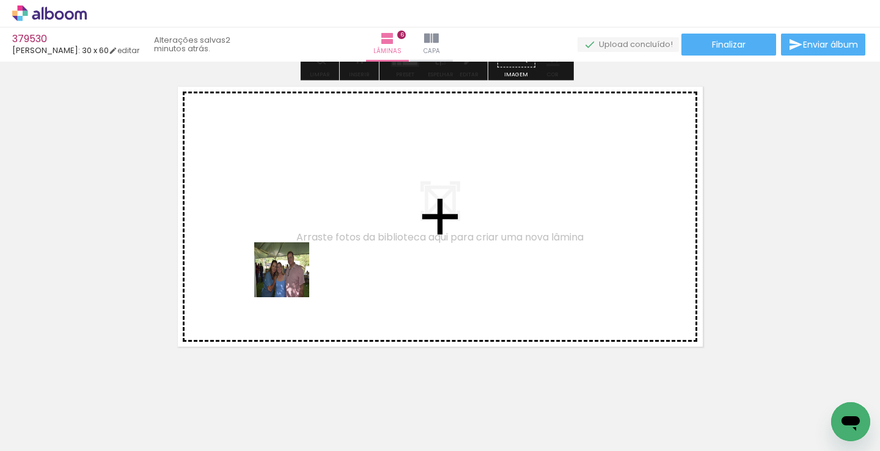
drag, startPoint x: 123, startPoint y: 423, endPoint x: 330, endPoint y: 231, distance: 282.7
click at [330, 231] on quentale-workspace at bounding box center [440, 225] width 880 height 451
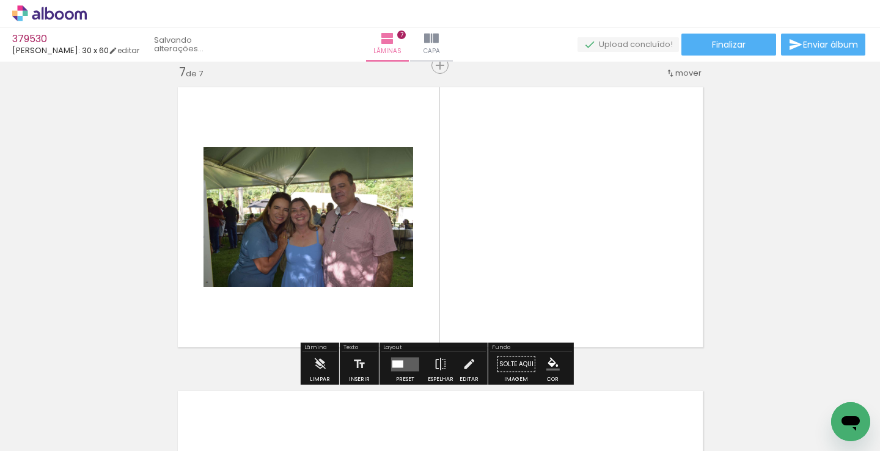
scroll to position [1841, 0]
drag, startPoint x: 155, startPoint y: 404, endPoint x: 373, endPoint y: 267, distance: 257.3
click at [458, 198] on quentale-workspace at bounding box center [440, 225] width 880 height 451
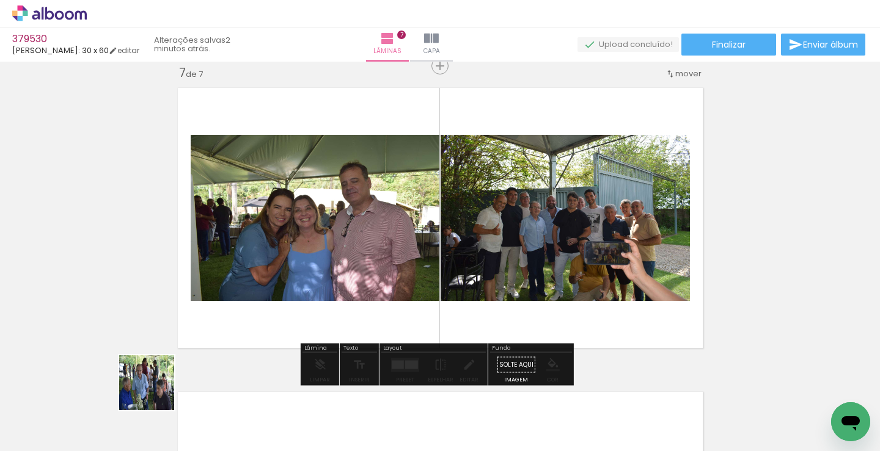
drag, startPoint x: 133, startPoint y: 420, endPoint x: 193, endPoint y: 354, distance: 88.6
click at [357, 191] on quentale-workspace at bounding box center [440, 225] width 880 height 451
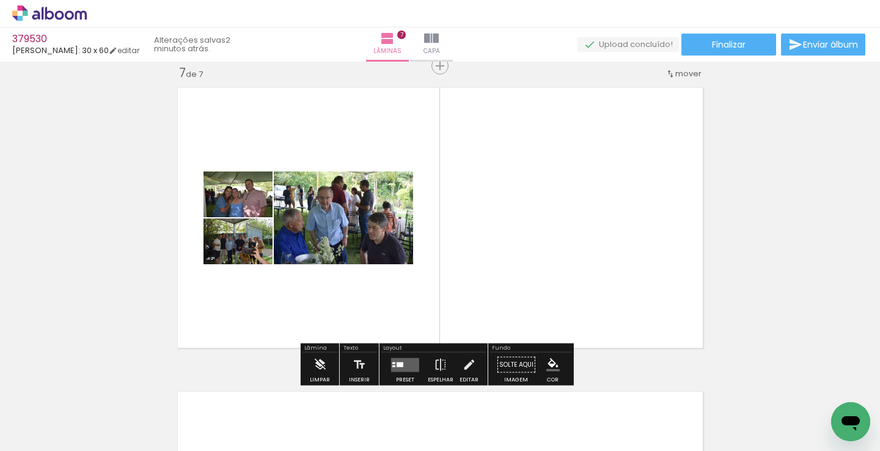
drag, startPoint x: 126, startPoint y: 422, endPoint x: 363, endPoint y: 140, distance: 368.2
click at [354, 179] on quentale-workspace at bounding box center [440, 225] width 880 height 451
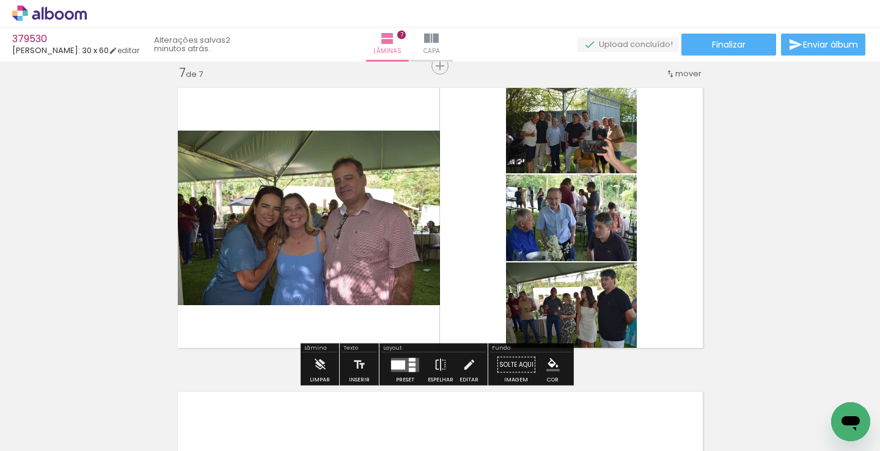
click at [392, 365] on div at bounding box center [398, 364] width 14 height 9
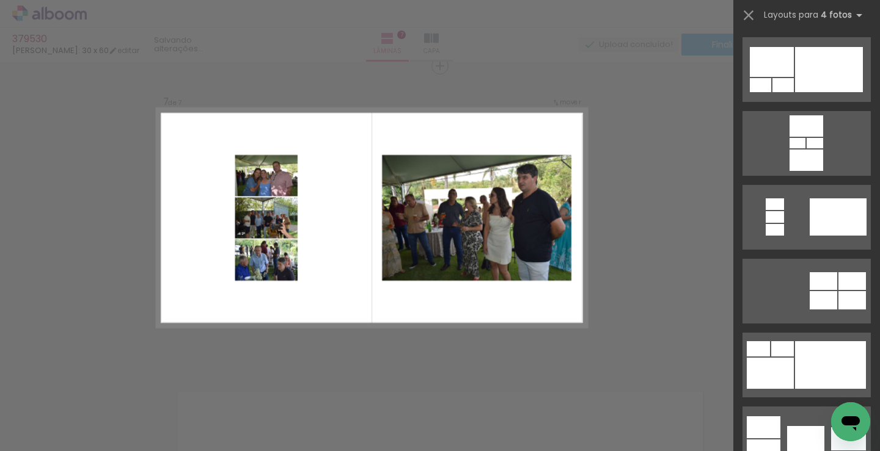
scroll to position [122, 0]
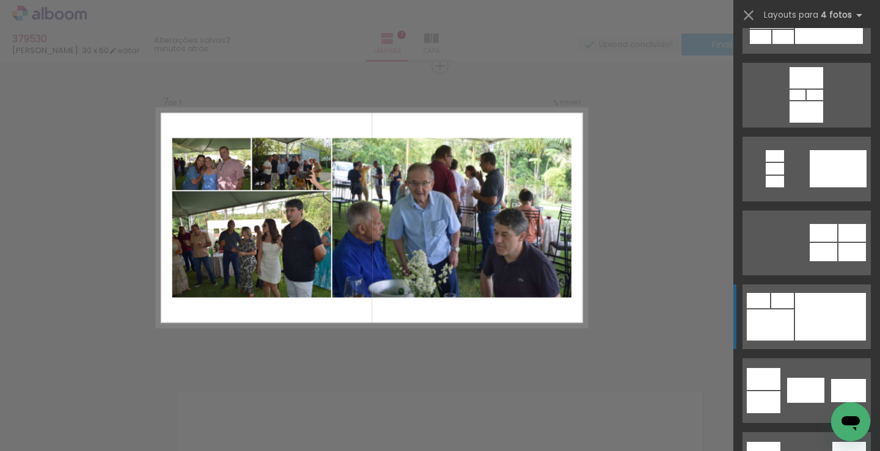
click at [781, 307] on div at bounding box center [782, 300] width 23 height 15
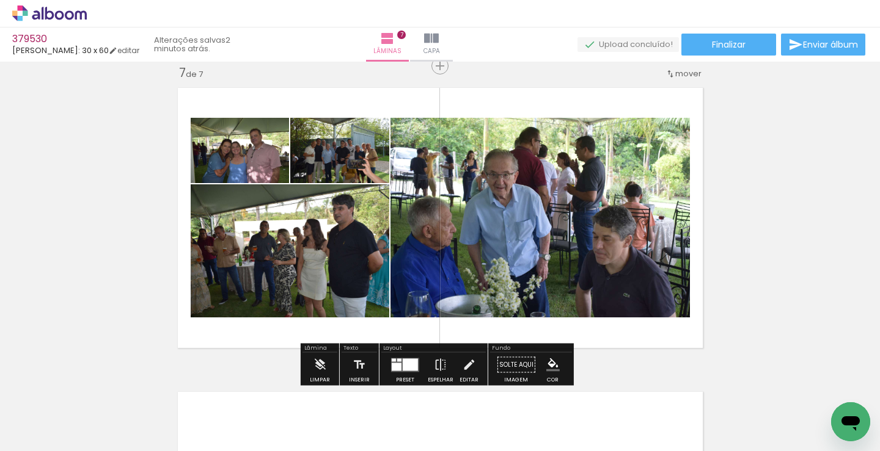
scroll to position [2168, 0]
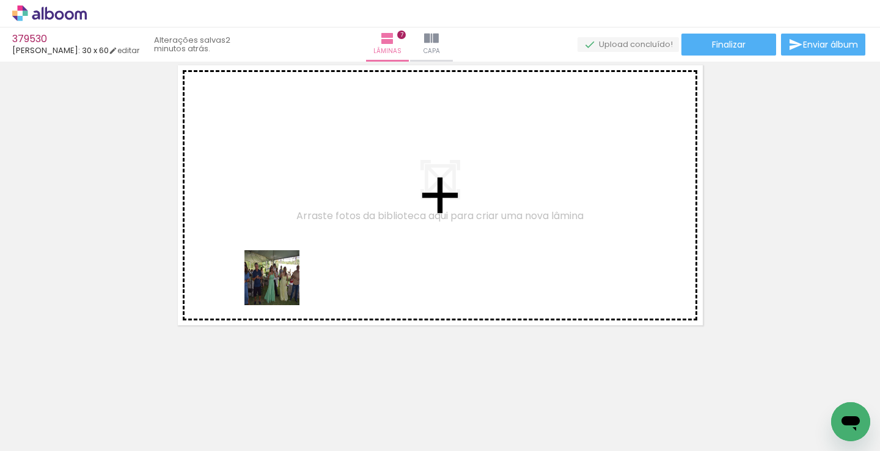
drag, startPoint x: 132, startPoint y: 407, endPoint x: 263, endPoint y: 317, distance: 158.6
click at [381, 194] on quentale-workspace at bounding box center [440, 225] width 880 height 451
